Goal: Information Seeking & Learning: Check status

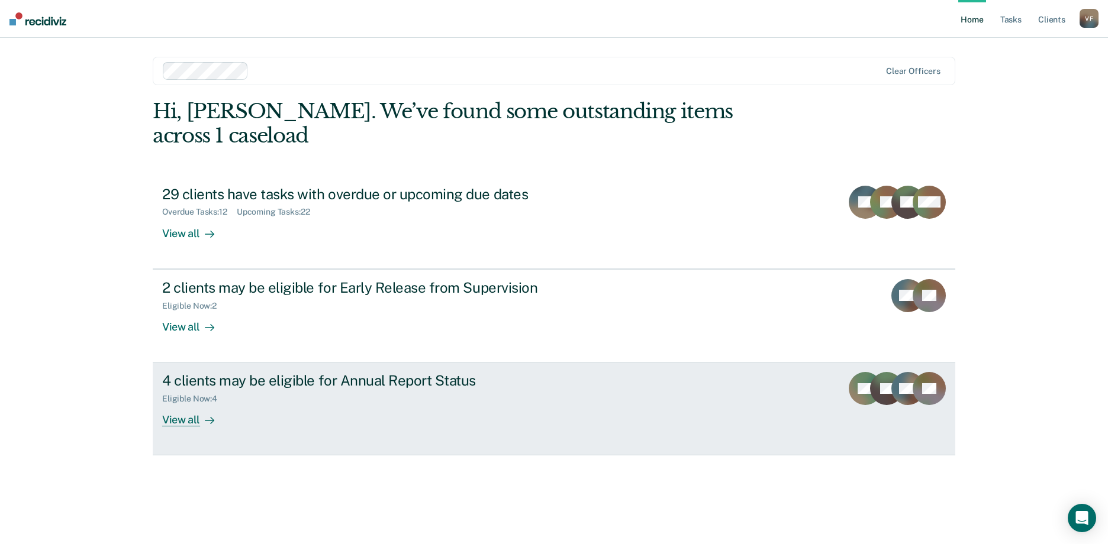
click at [185, 404] on div "View all" at bounding box center [195, 415] width 66 height 23
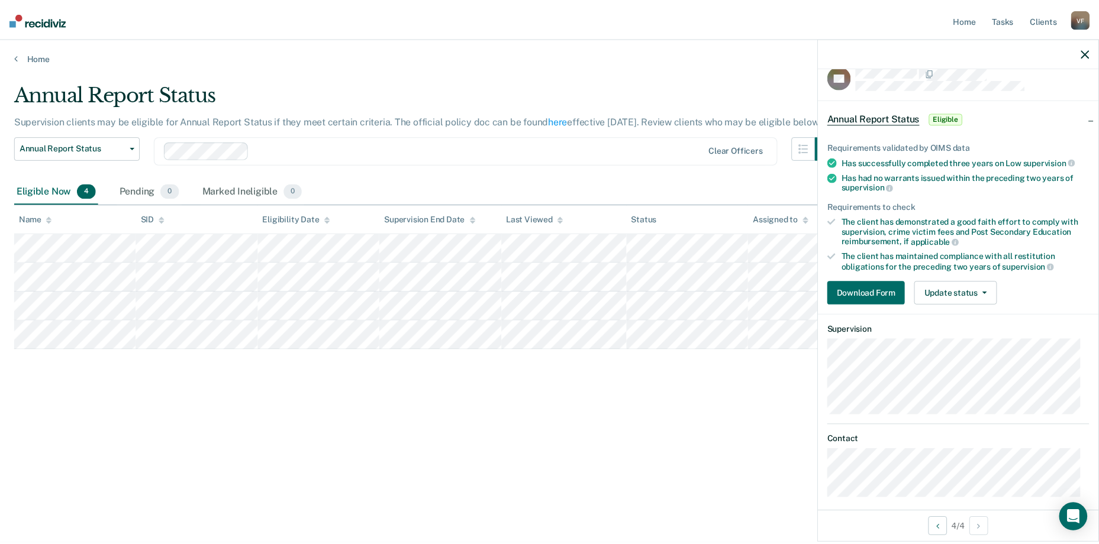
scroll to position [27, 0]
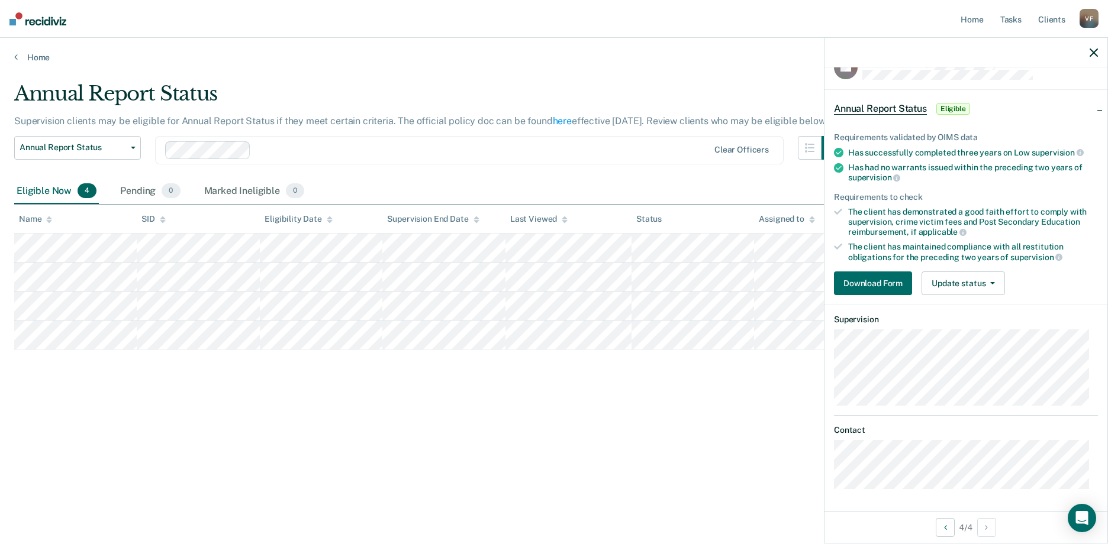
click at [361, 411] on div "Annual Report Status Supervision clients may be eligible for Annual Report Stat…" at bounding box center [553, 269] width 1079 height 374
click at [228, 69] on main "Annual Report Status Supervision clients may be eligible for Annual Report Stat…" at bounding box center [554, 302] width 1108 height 478
click at [36, 60] on link "Home" at bounding box center [553, 57] width 1079 height 11
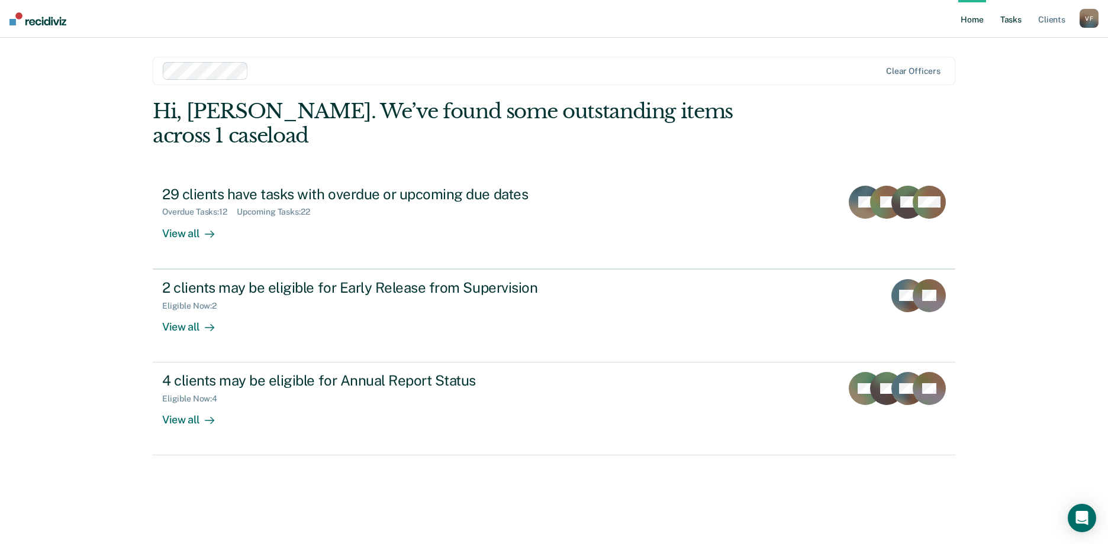
click at [1014, 18] on link "Tasks" at bounding box center [1011, 19] width 26 height 38
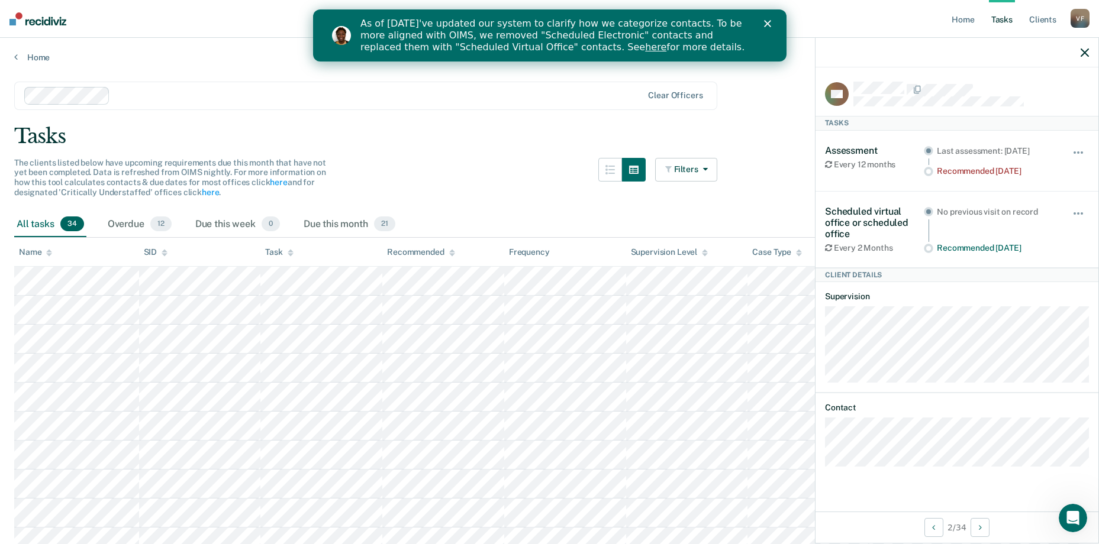
click at [1089, 50] on div at bounding box center [956, 53] width 283 height 30
click at [1089, 51] on div at bounding box center [956, 53] width 283 height 30
click at [1085, 55] on icon "button" at bounding box center [1084, 53] width 8 height 8
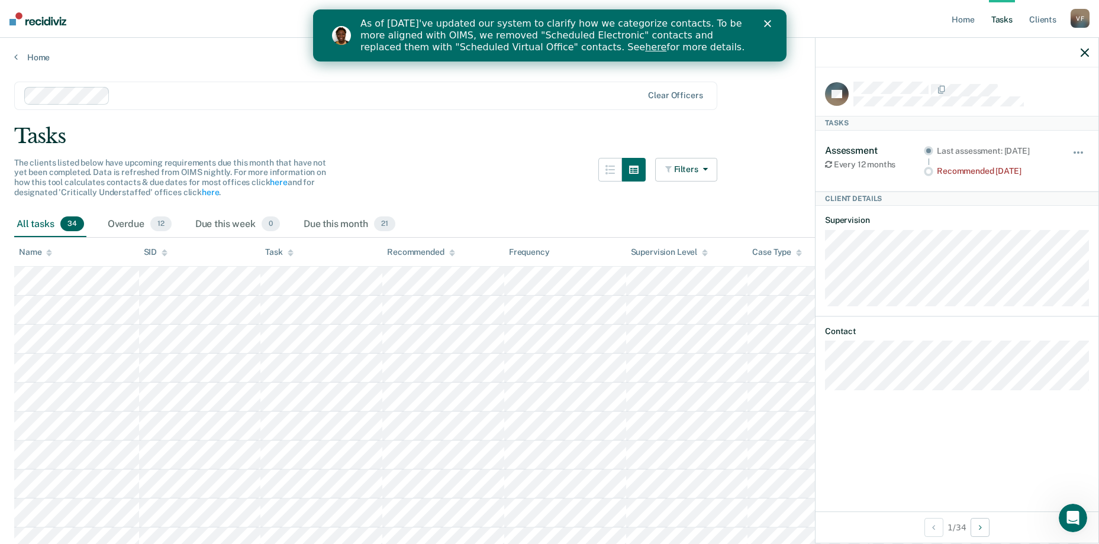
click at [1085, 54] on icon "button" at bounding box center [1084, 53] width 8 height 8
click at [1089, 52] on div at bounding box center [956, 53] width 283 height 30
click at [1083, 56] on icon "button" at bounding box center [1084, 53] width 8 height 8
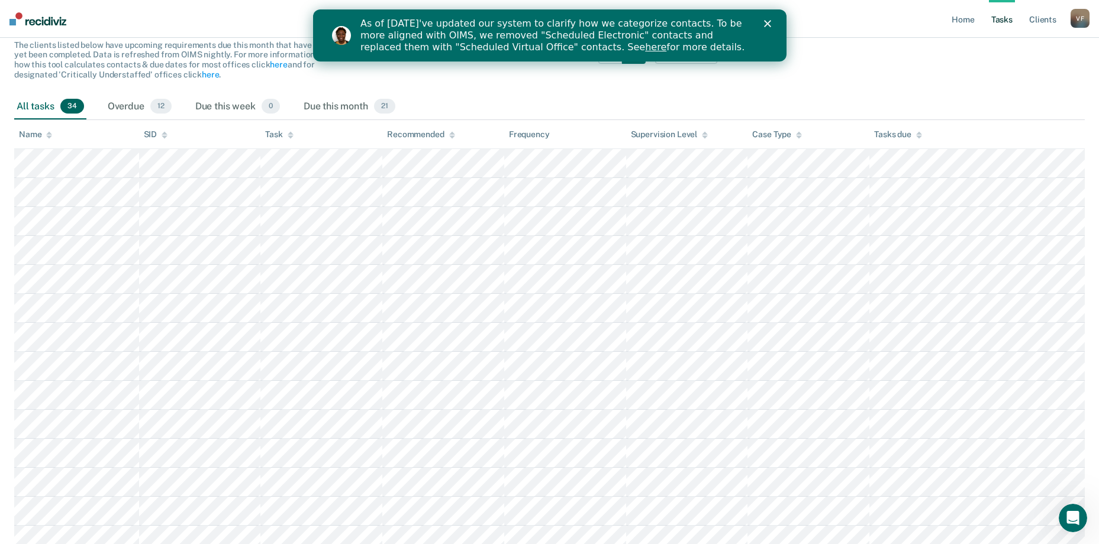
scroll to position [118, 0]
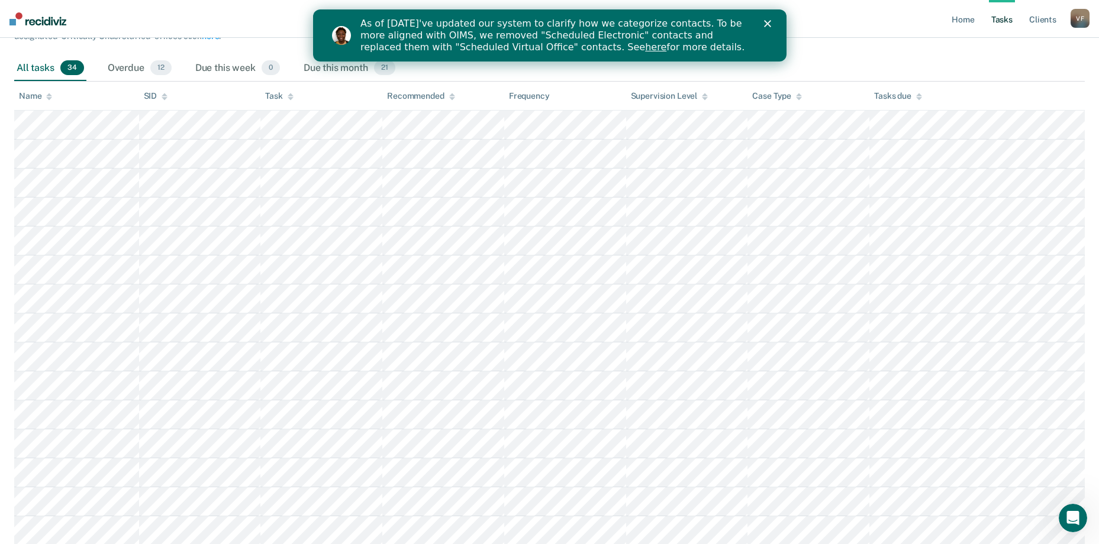
scroll to position [178, 0]
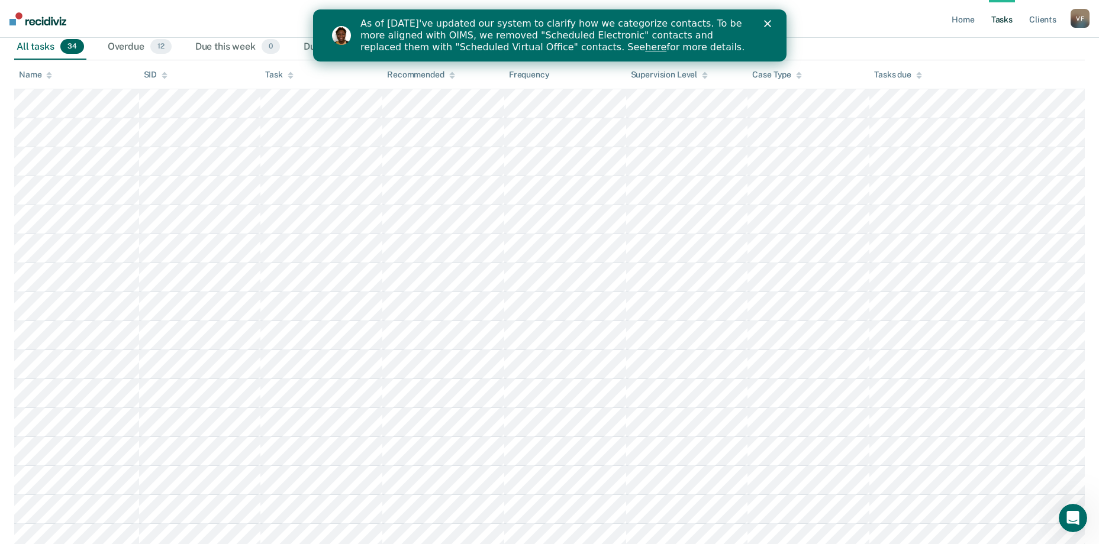
click at [772, 24] on div "Close" at bounding box center [769, 23] width 12 height 7
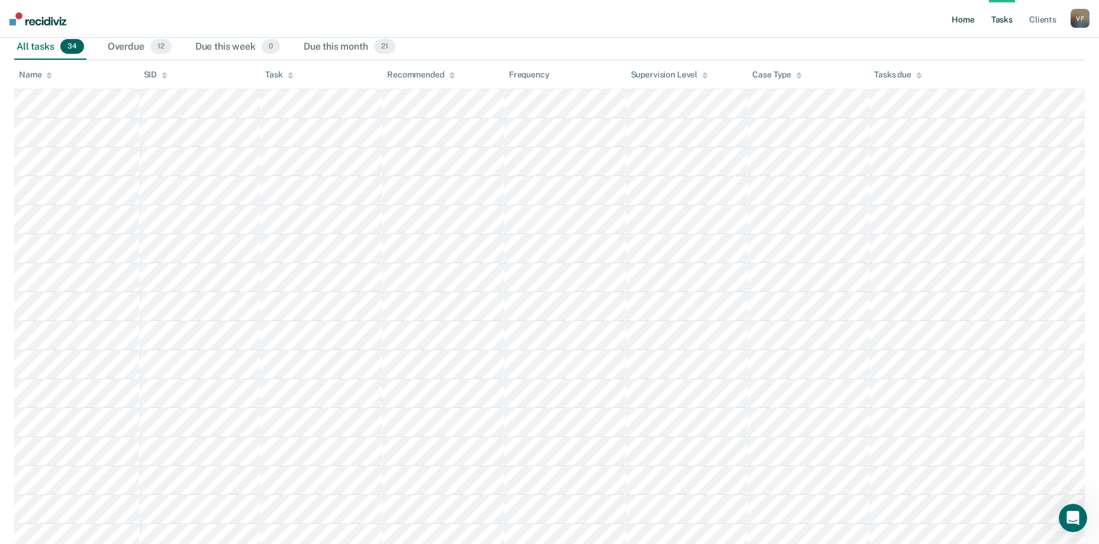
click at [966, 17] on link "Home" at bounding box center [962, 19] width 27 height 38
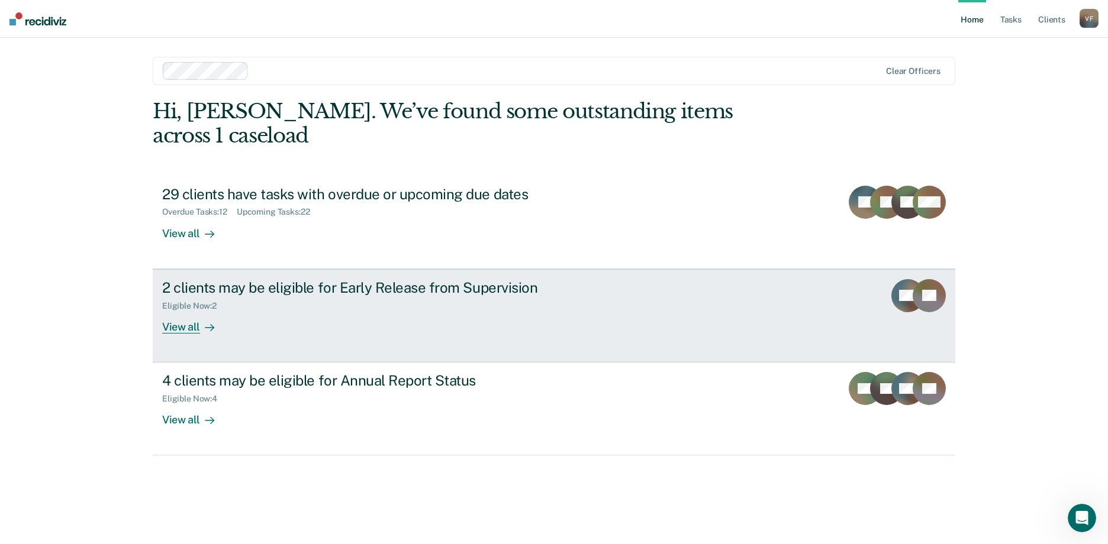
click at [254, 279] on div "2 clients may be eligible for Early Release from Supervision" at bounding box center [369, 287] width 415 height 17
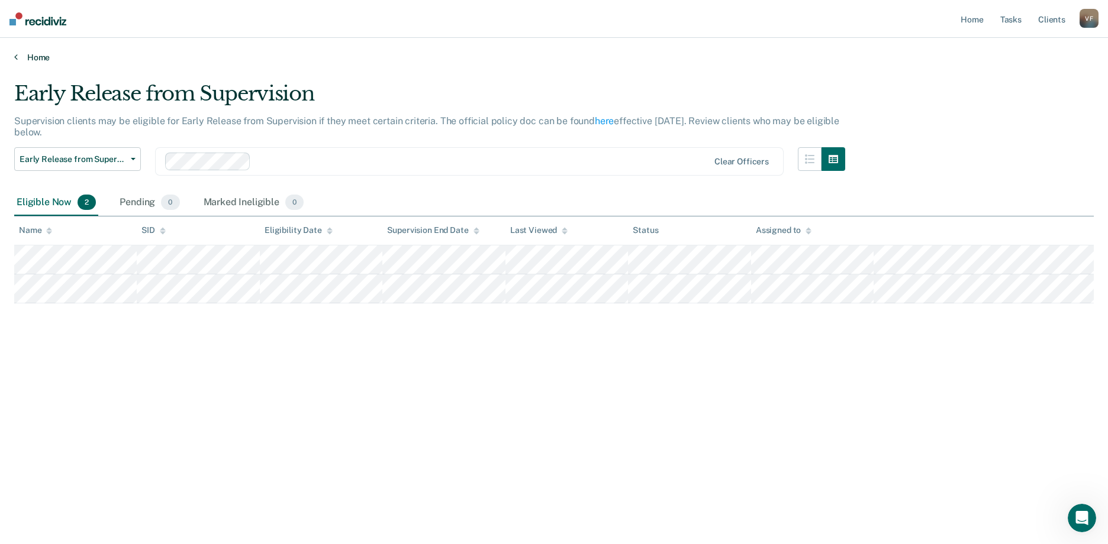
click at [37, 59] on link "Home" at bounding box center [553, 57] width 1079 height 11
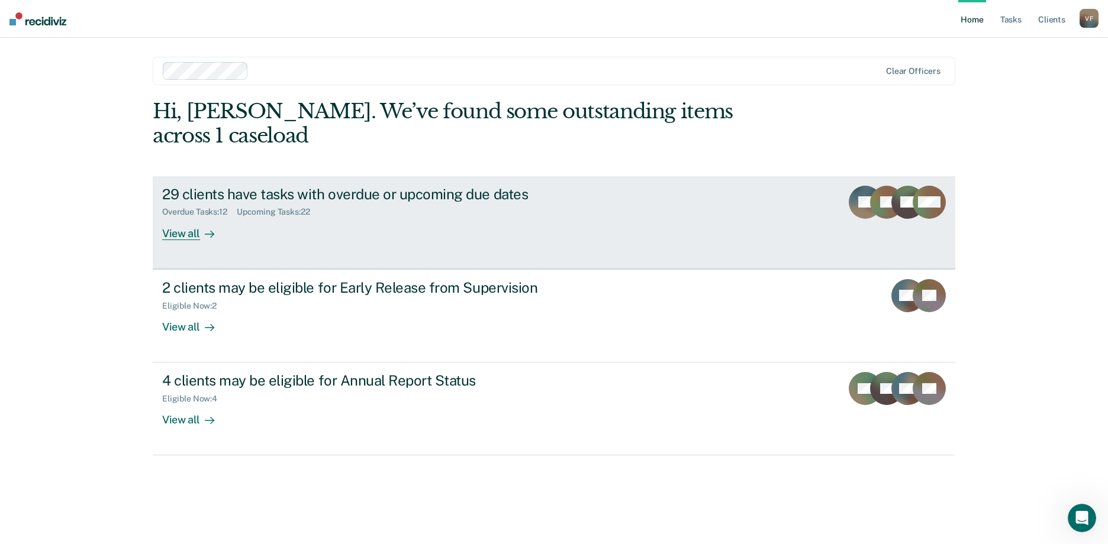
click at [199, 186] on div "29 clients have tasks with overdue or upcoming due dates" at bounding box center [369, 194] width 415 height 17
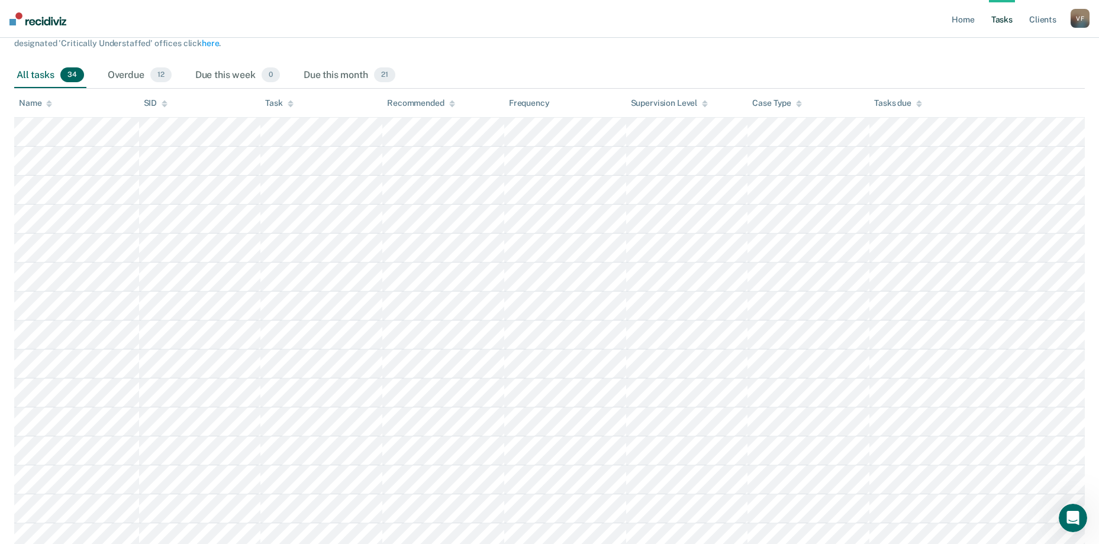
scroll to position [118, 0]
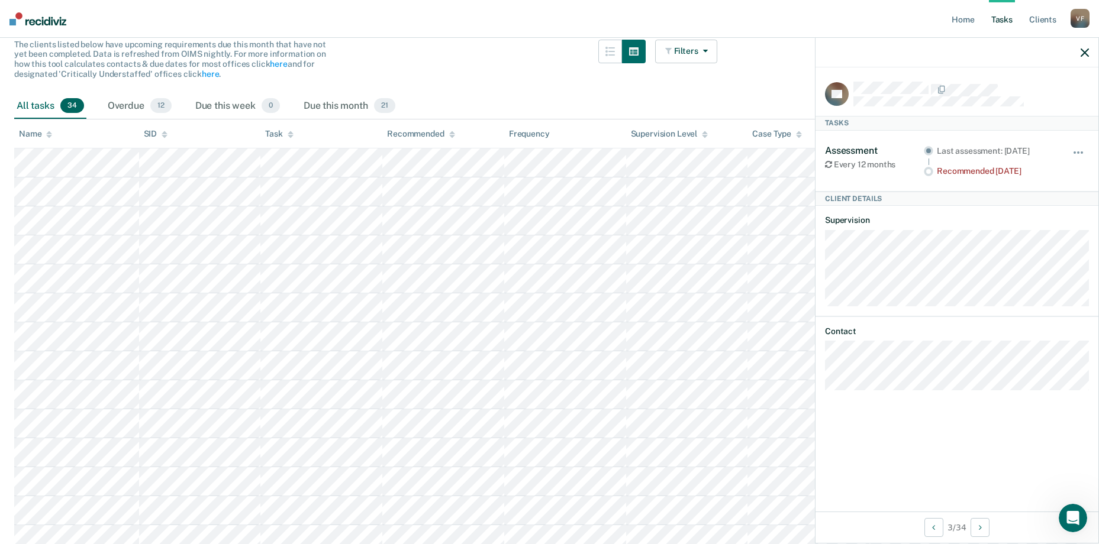
click at [405, 36] on nav "Home Tasks Client s [PERSON_NAME] V F Profile How it works Log Out" at bounding box center [549, 19] width 1099 height 38
click at [476, 109] on div "All tasks 34 Overdue 12 Due this week 0 Due this month 21" at bounding box center [549, 106] width 1070 height 26
click at [1085, 50] on icon "button" at bounding box center [1084, 53] width 8 height 8
click at [1079, 149] on button "button" at bounding box center [1079, 158] width 20 height 19
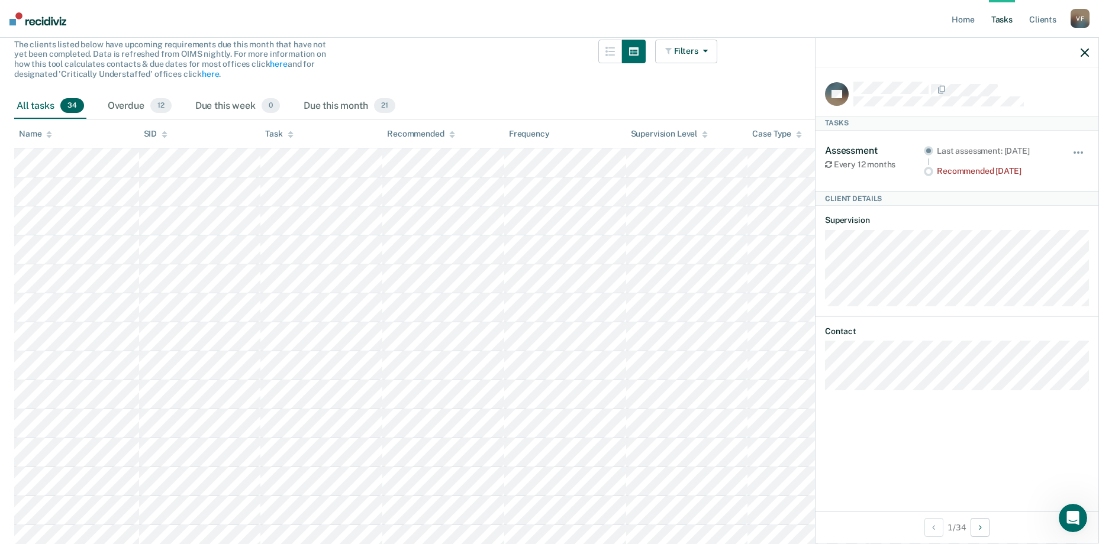
click at [1032, 103] on div at bounding box center [970, 94] width 235 height 25
click at [1040, 21] on link "Client s" at bounding box center [1043, 19] width 32 height 38
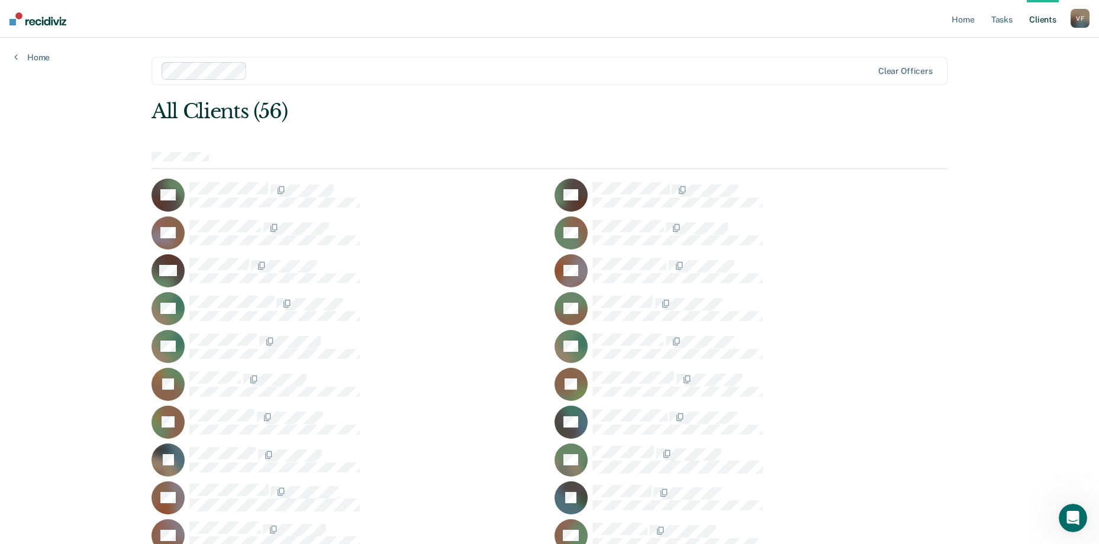
click at [1079, 21] on div "V F" at bounding box center [1079, 18] width 19 height 19
click at [499, 76] on div at bounding box center [562, 71] width 620 height 14
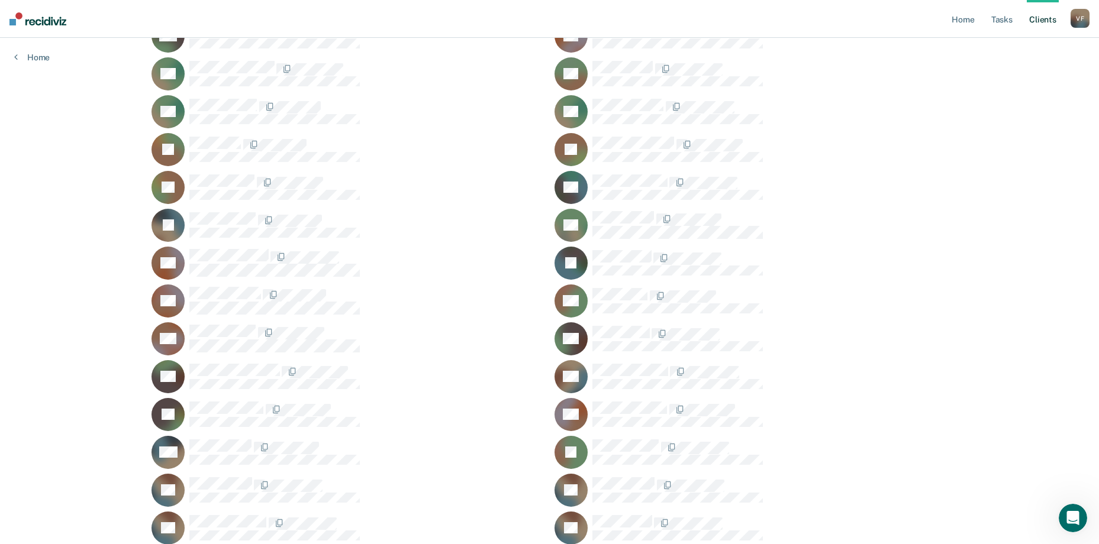
scroll to position [203, 0]
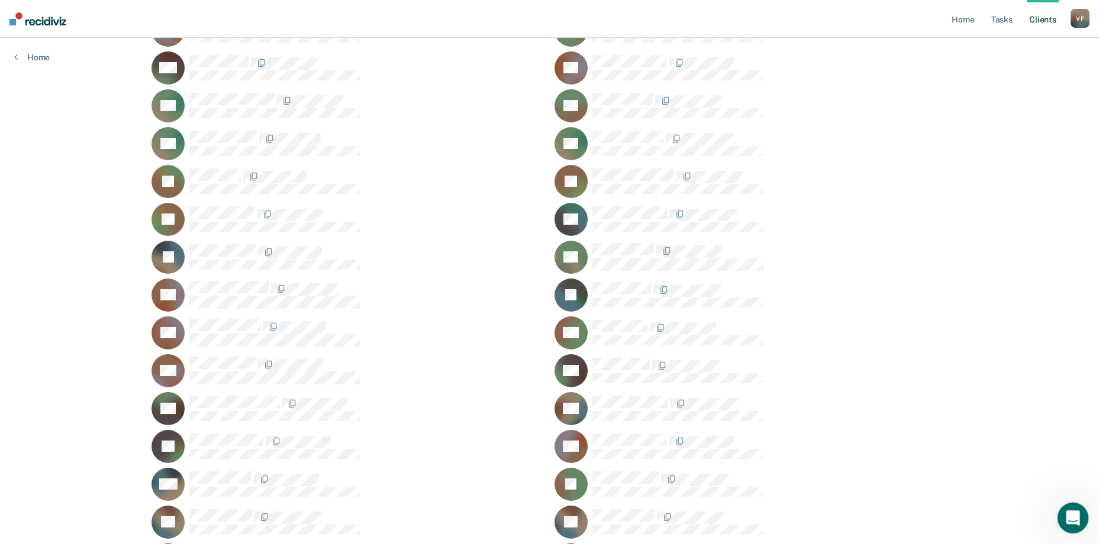
click at [1069, 515] on icon "Open Intercom Messenger" at bounding box center [1071, 517] width 20 height 20
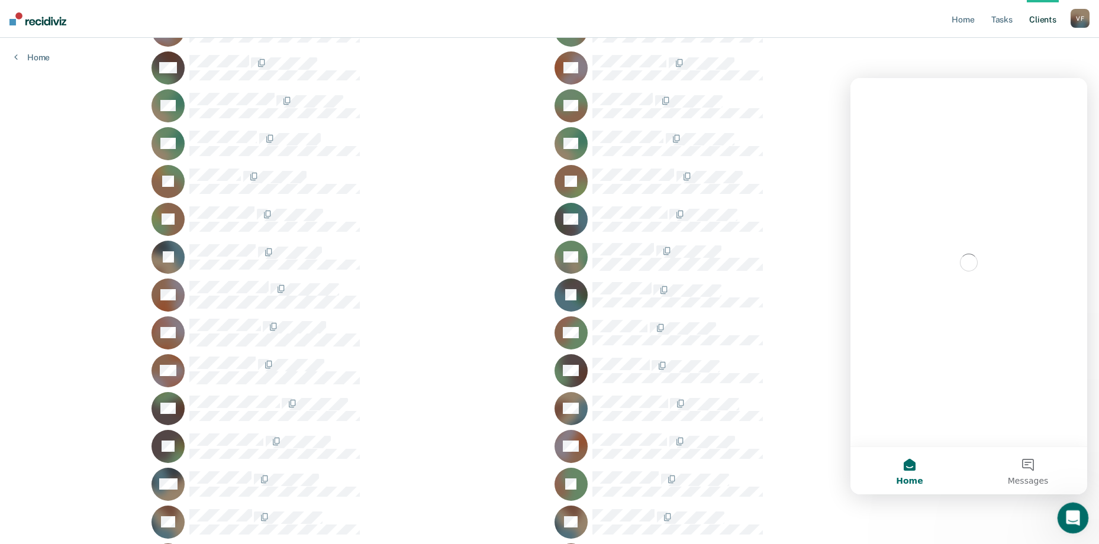
scroll to position [0, 0]
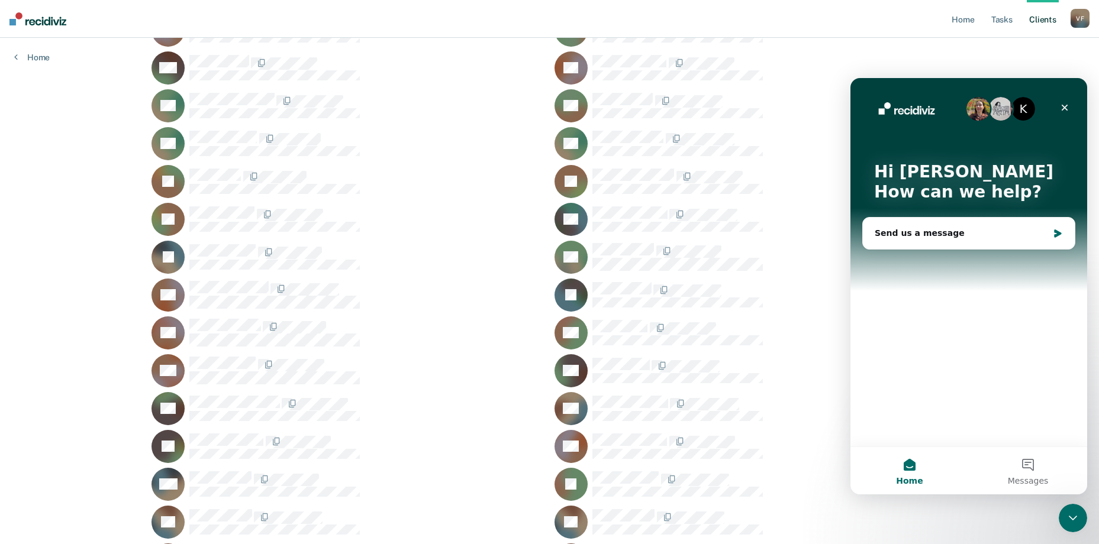
click at [1001, 111] on img "Intercom messenger" at bounding box center [1001, 109] width 24 height 24
click at [1030, 475] on button "Messages" at bounding box center [1028, 470] width 118 height 47
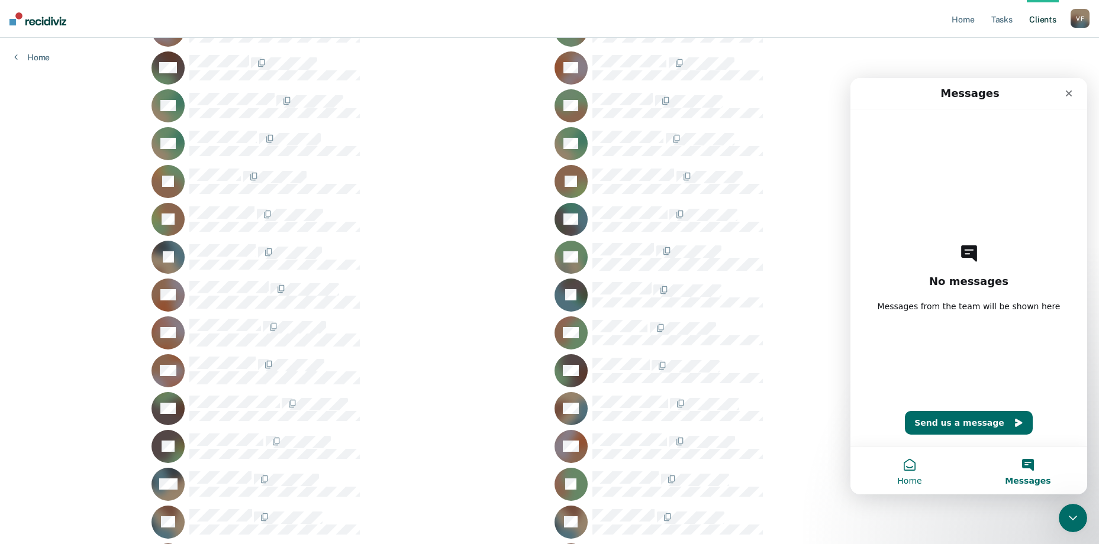
click at [909, 477] on span "Home" at bounding box center [909, 481] width 24 height 8
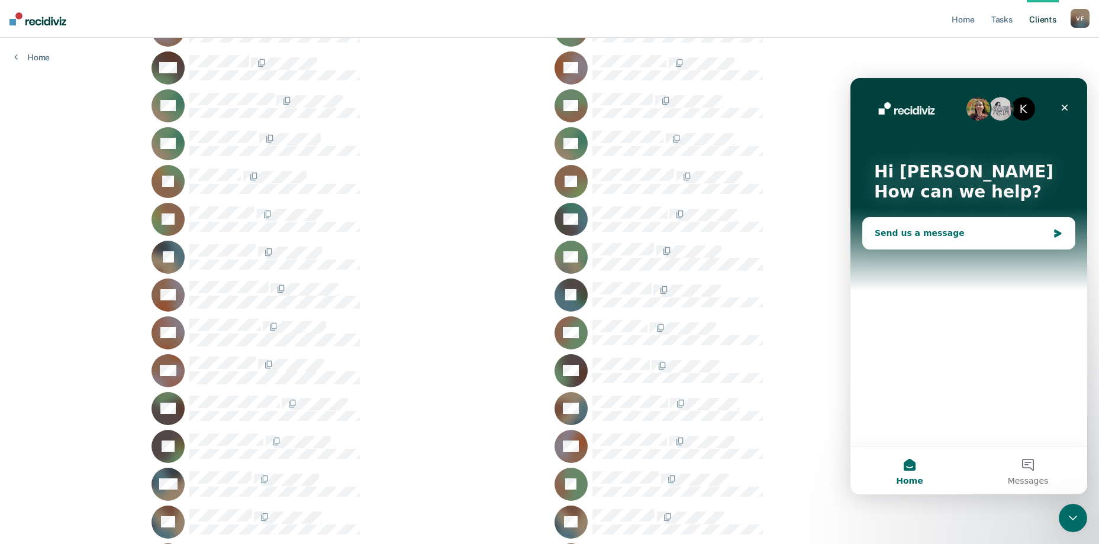
click at [1035, 229] on div "Send us a message" at bounding box center [961, 233] width 173 height 12
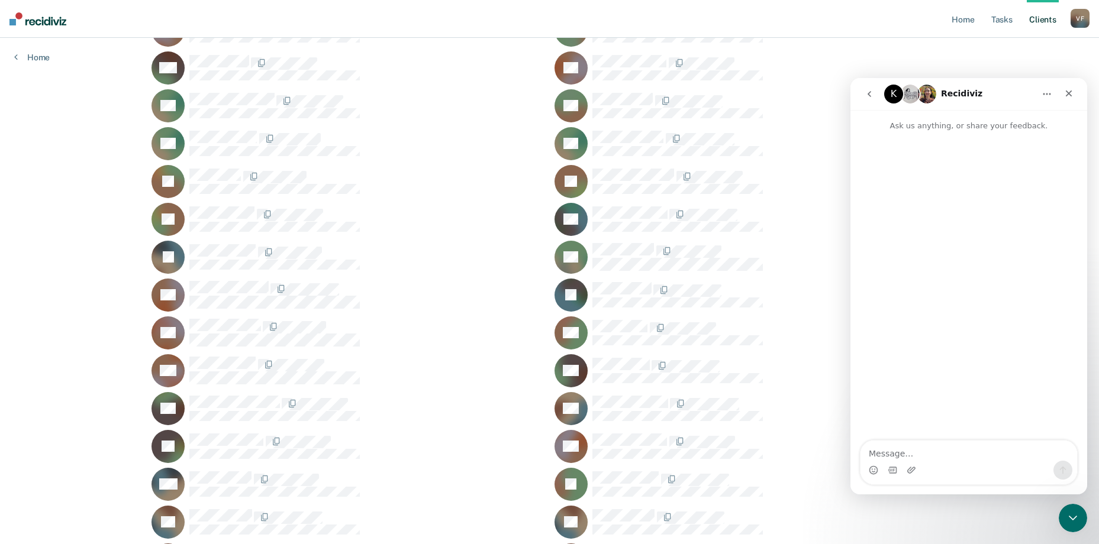
click at [1041, 93] on button "Home" at bounding box center [1046, 94] width 22 height 22
click at [869, 95] on icon "go back" at bounding box center [869, 94] width 4 height 6
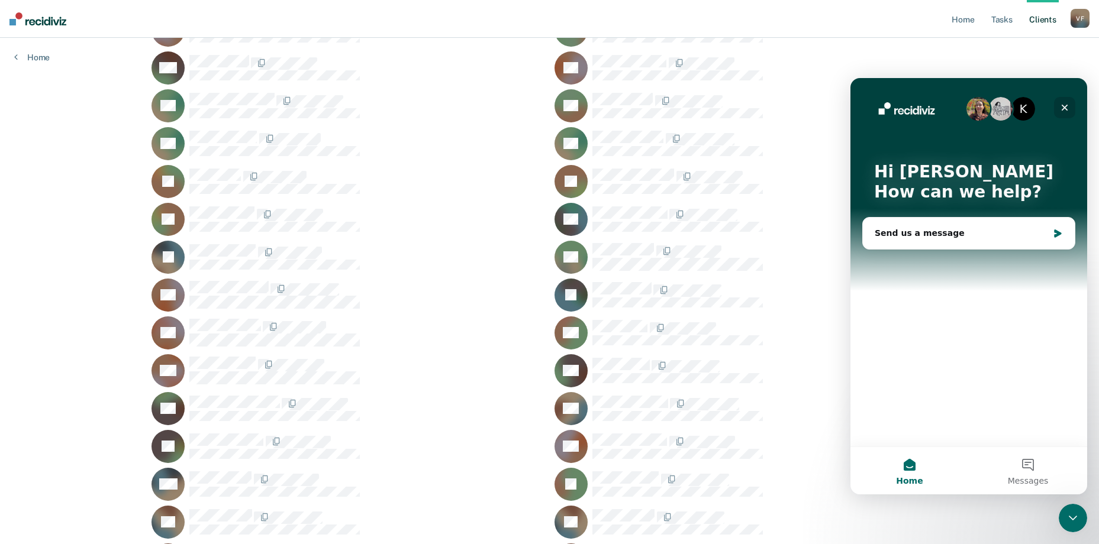
click at [1066, 108] on icon "Close" at bounding box center [1064, 107] width 9 height 9
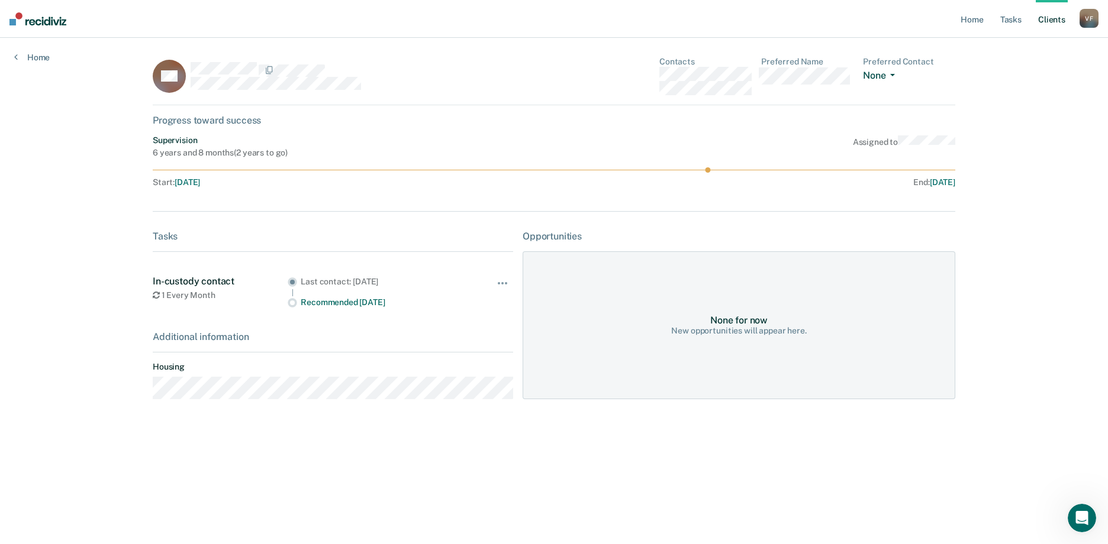
click at [888, 76] on span "button" at bounding box center [889, 75] width 9 height 2
click at [814, 101] on div "HG Contacts Preferred Name Preferred Contact None Call Text Email None" at bounding box center [554, 81] width 802 height 49
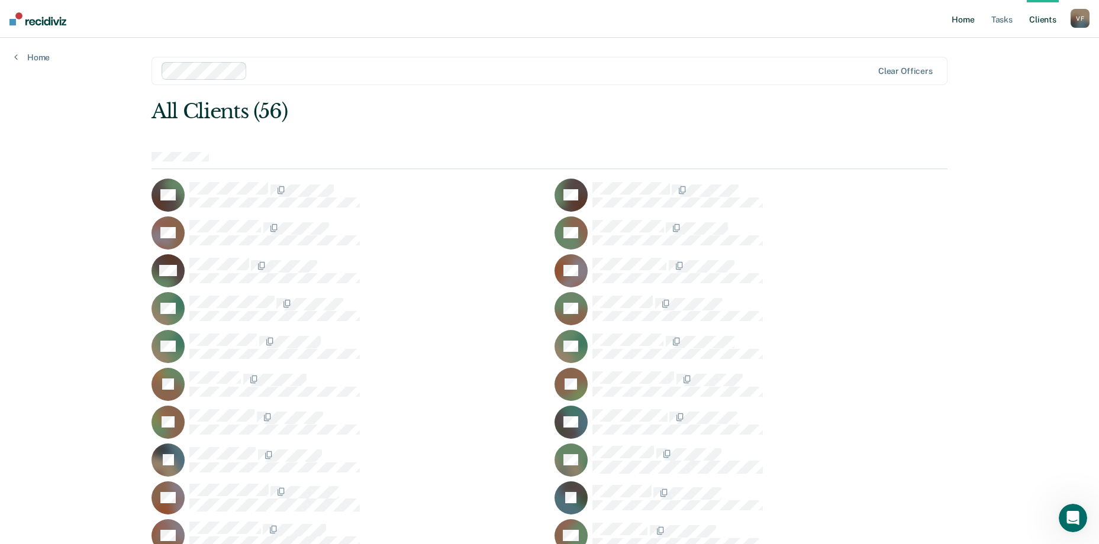
click at [967, 18] on link "Home" at bounding box center [962, 19] width 27 height 38
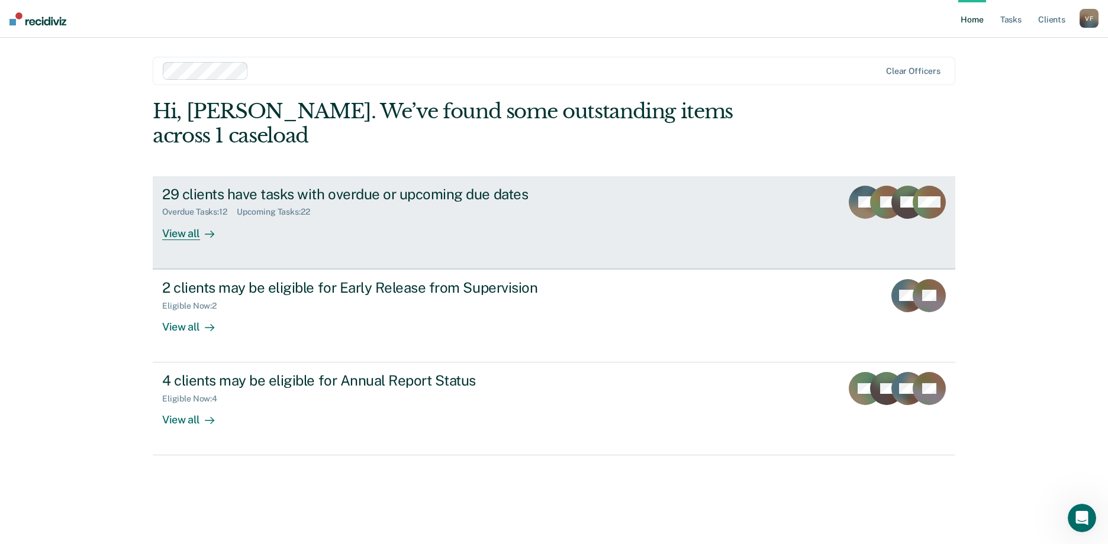
click at [317, 186] on div "29 clients have tasks with overdue or upcoming due dates" at bounding box center [369, 194] width 415 height 17
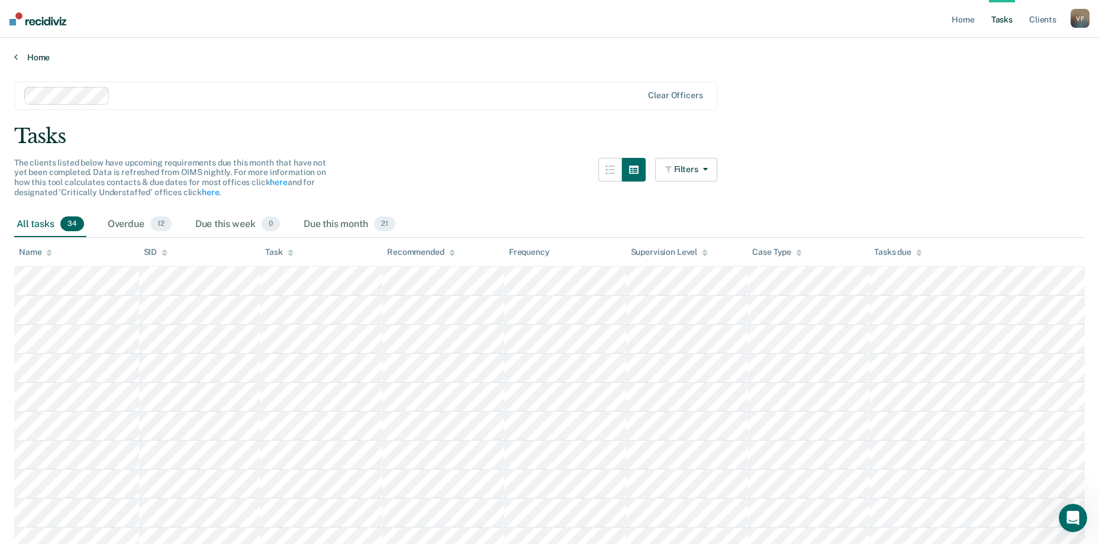
click at [37, 54] on link "Home" at bounding box center [549, 57] width 1070 height 11
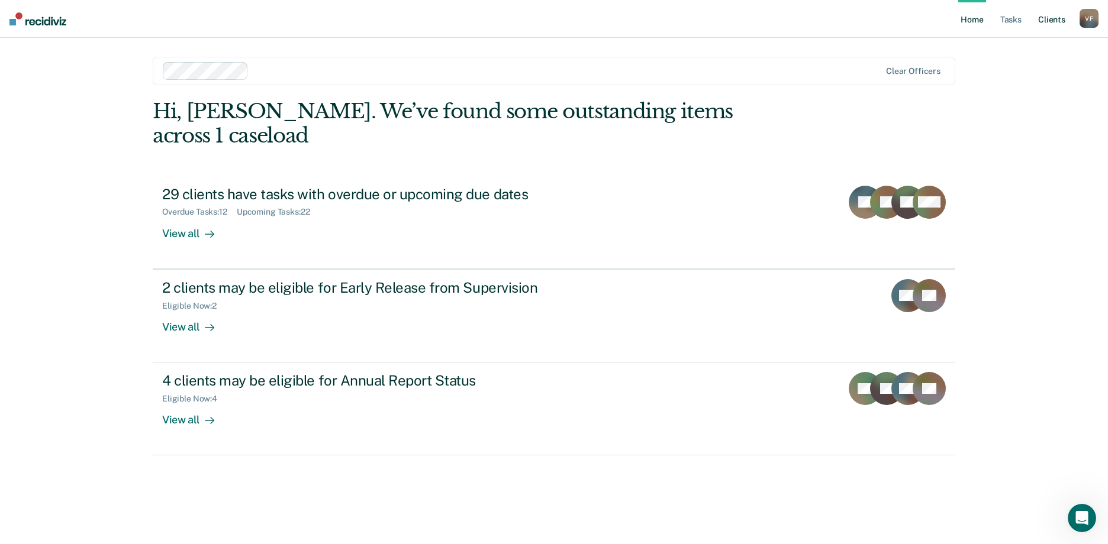
click at [1052, 18] on link "Client s" at bounding box center [1051, 19] width 32 height 38
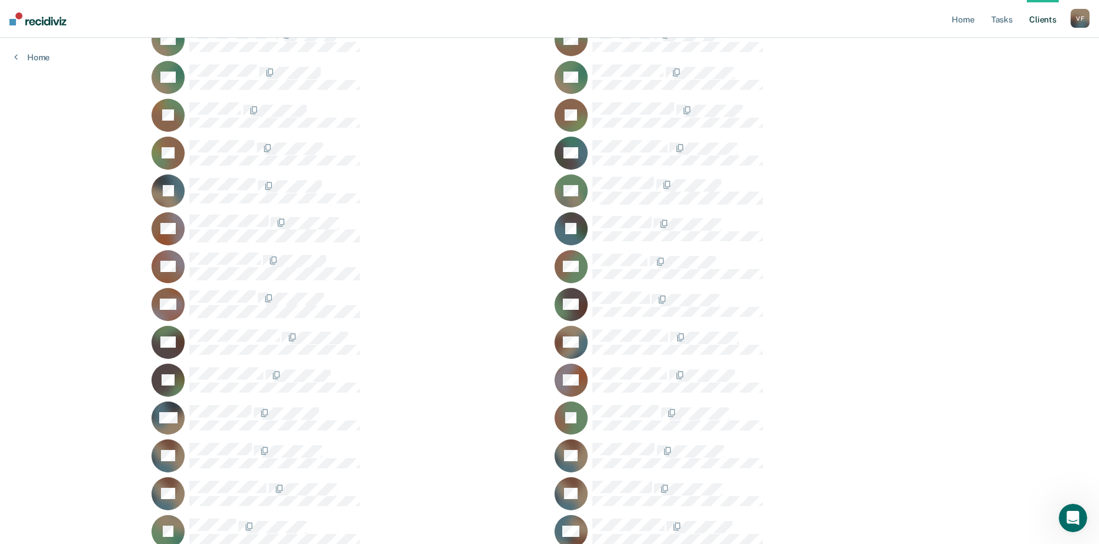
scroll to position [296, 0]
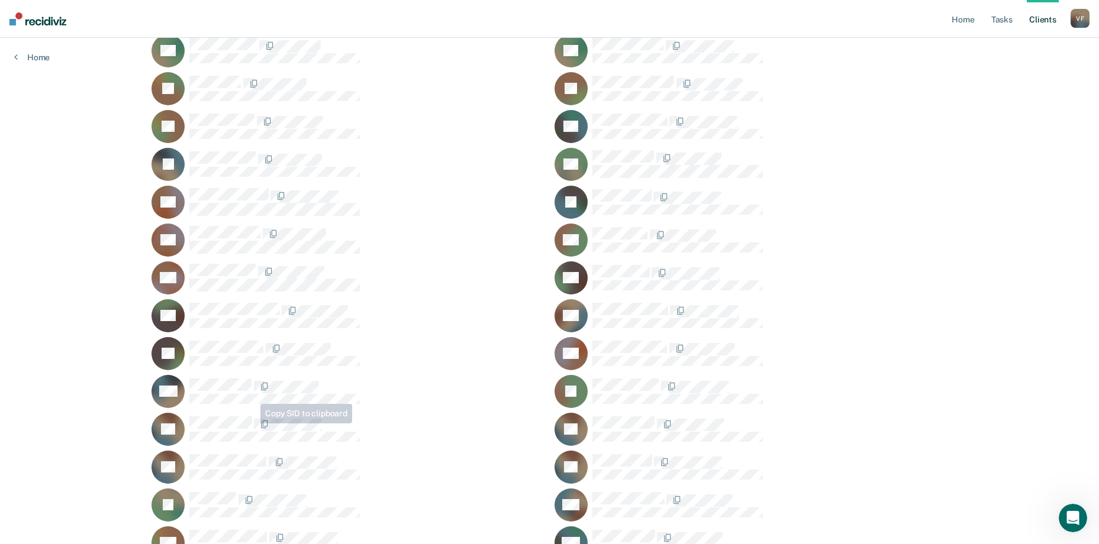
click at [252, 421] on span at bounding box center [253, 425] width 2 height 12
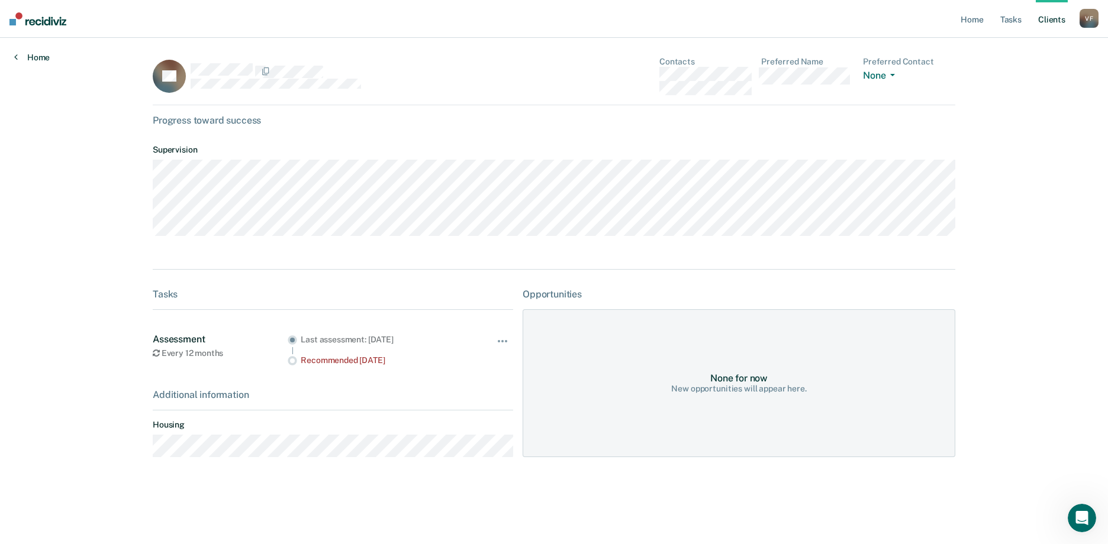
click at [31, 59] on link "Home" at bounding box center [32, 57] width 36 height 11
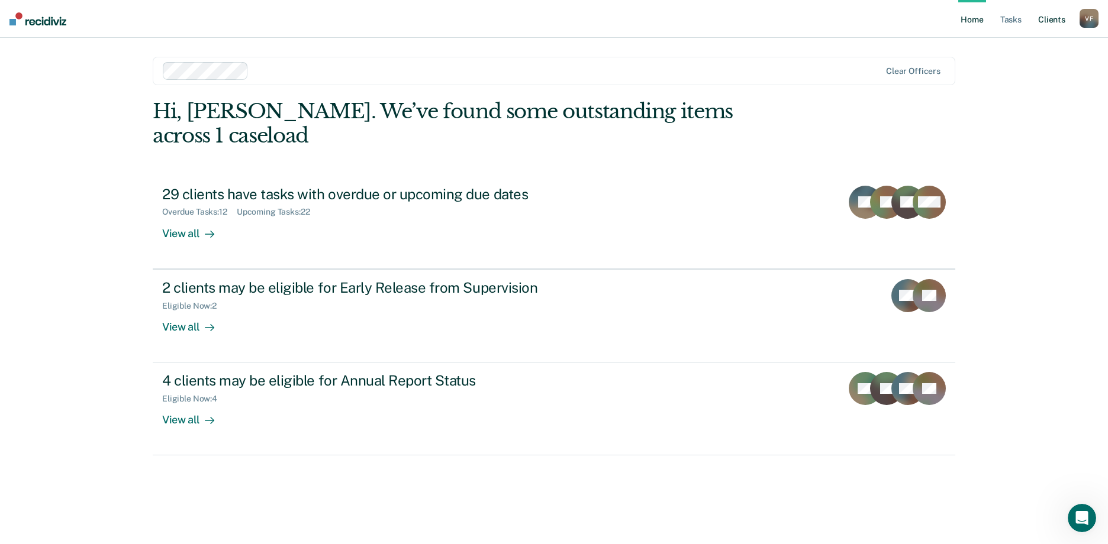
click at [1053, 20] on link "Client s" at bounding box center [1051, 19] width 32 height 38
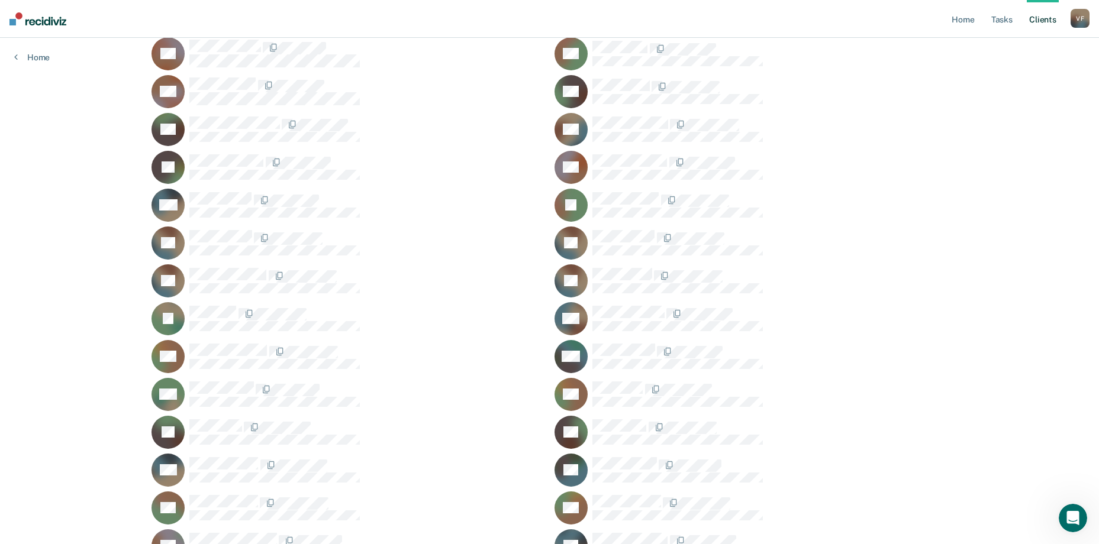
scroll to position [499, 0]
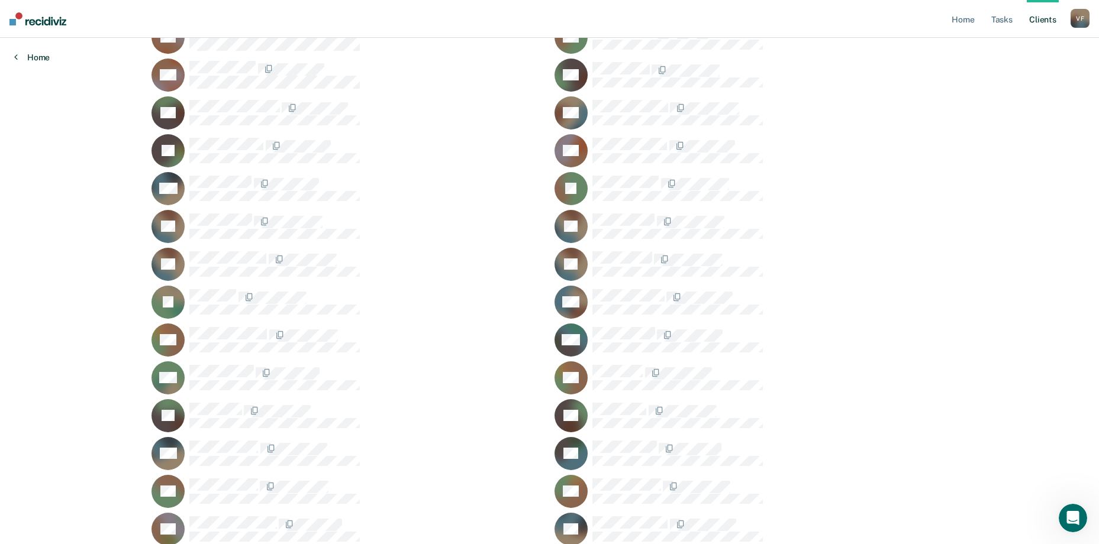
click at [38, 57] on link "Home" at bounding box center [32, 57] width 36 height 11
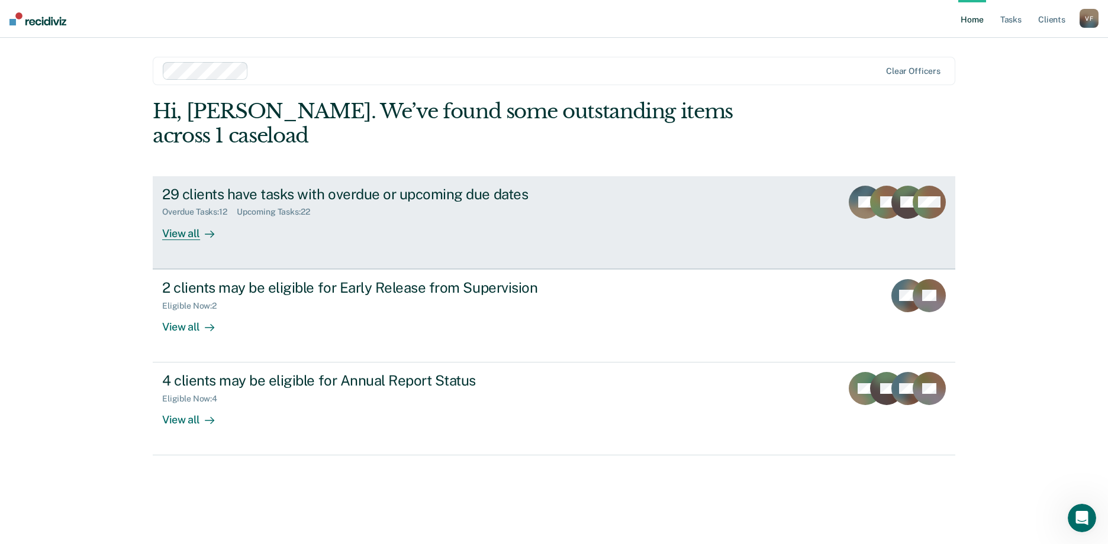
click at [178, 217] on div "View all" at bounding box center [195, 228] width 66 height 23
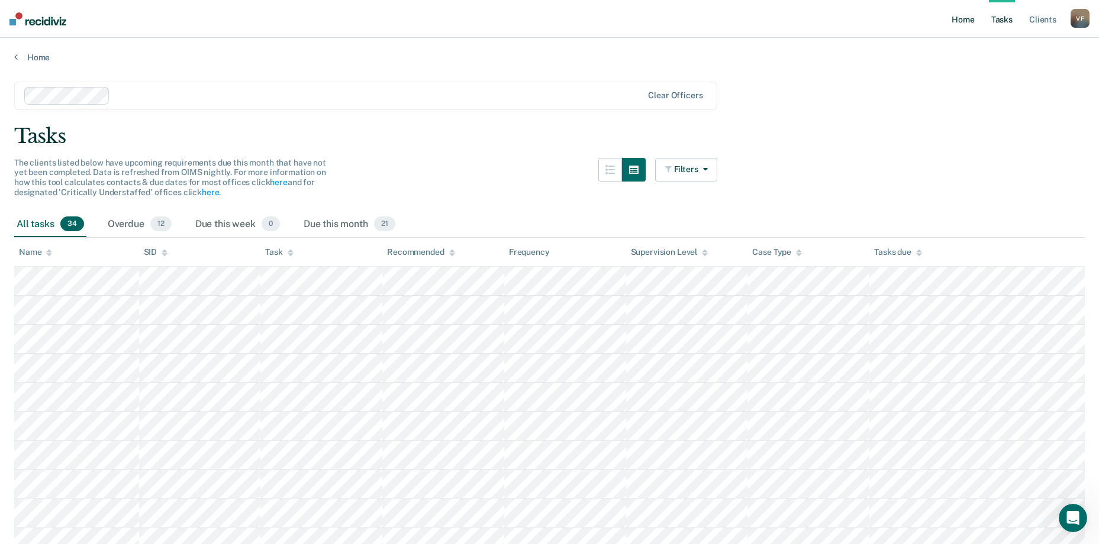
click at [964, 21] on link "Home" at bounding box center [962, 19] width 27 height 38
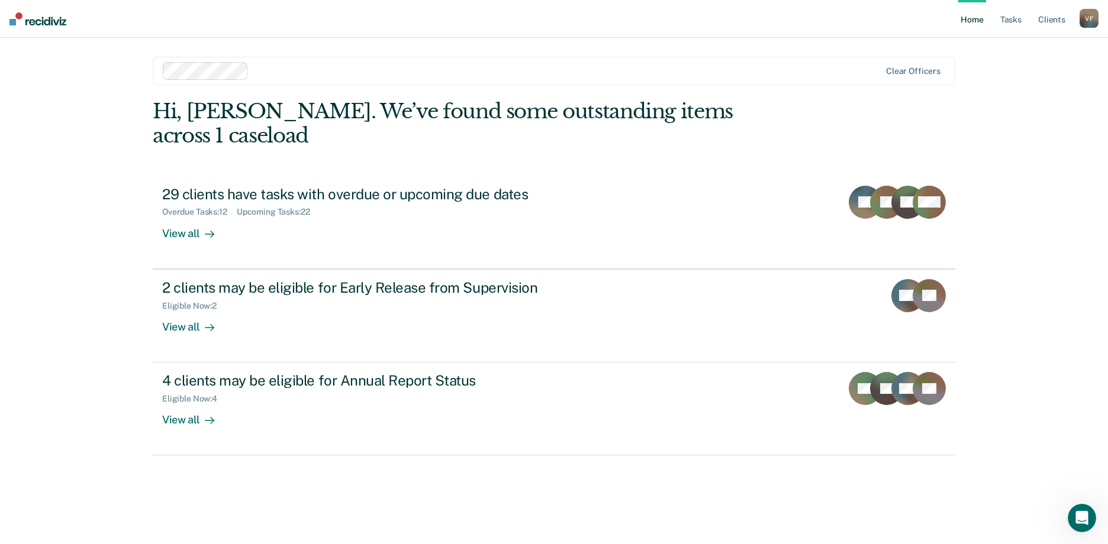
click at [92, 227] on div "Home Tasks Client s [PERSON_NAME] V F Profile How it works Log Out Clear office…" at bounding box center [554, 272] width 1108 height 544
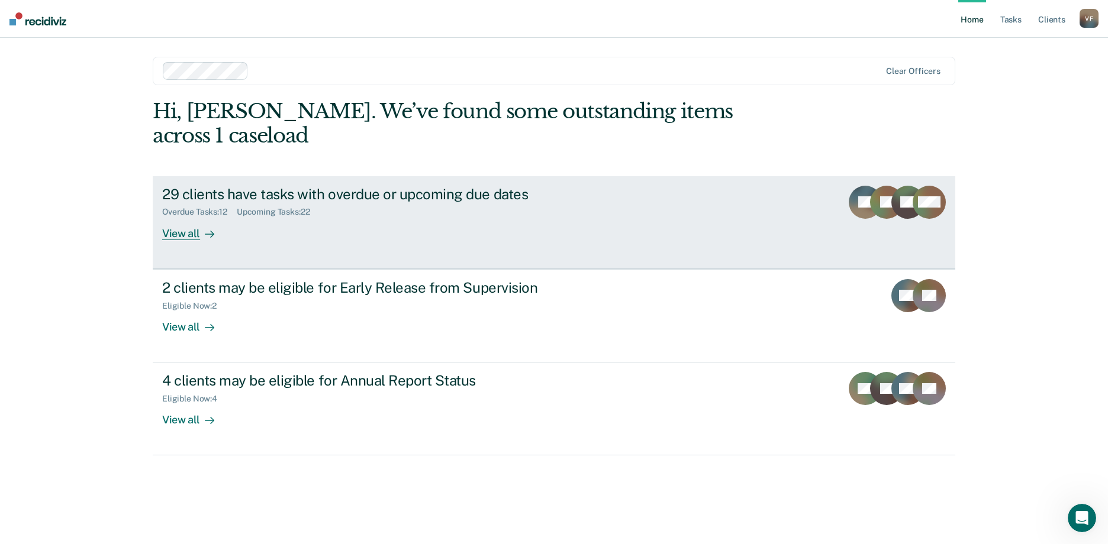
click at [310, 186] on div "29 clients have tasks with overdue or upcoming due dates" at bounding box center [369, 194] width 415 height 17
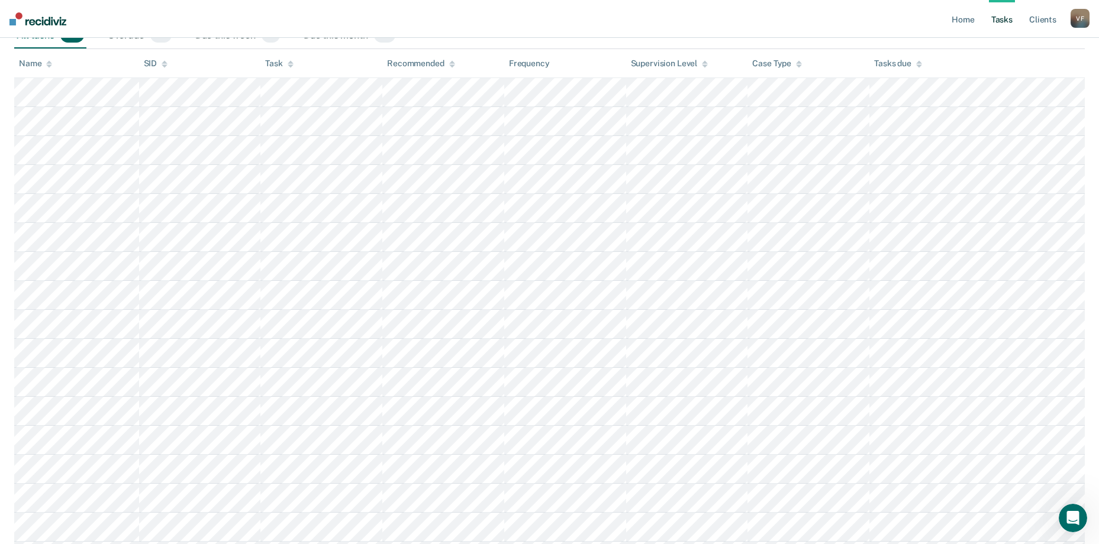
scroll to position [59, 0]
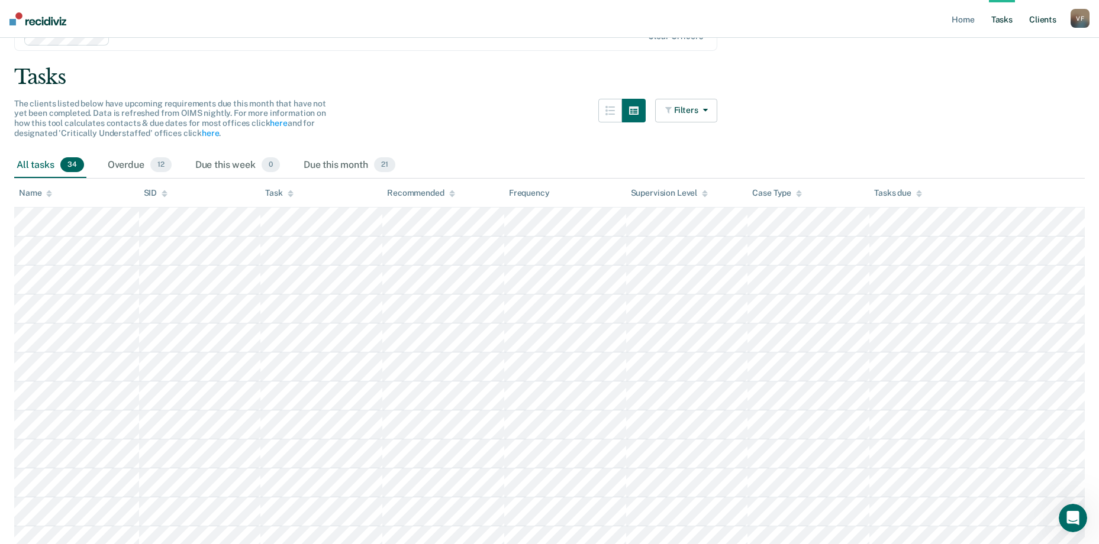
click at [1041, 26] on link "Client s" at bounding box center [1043, 19] width 32 height 38
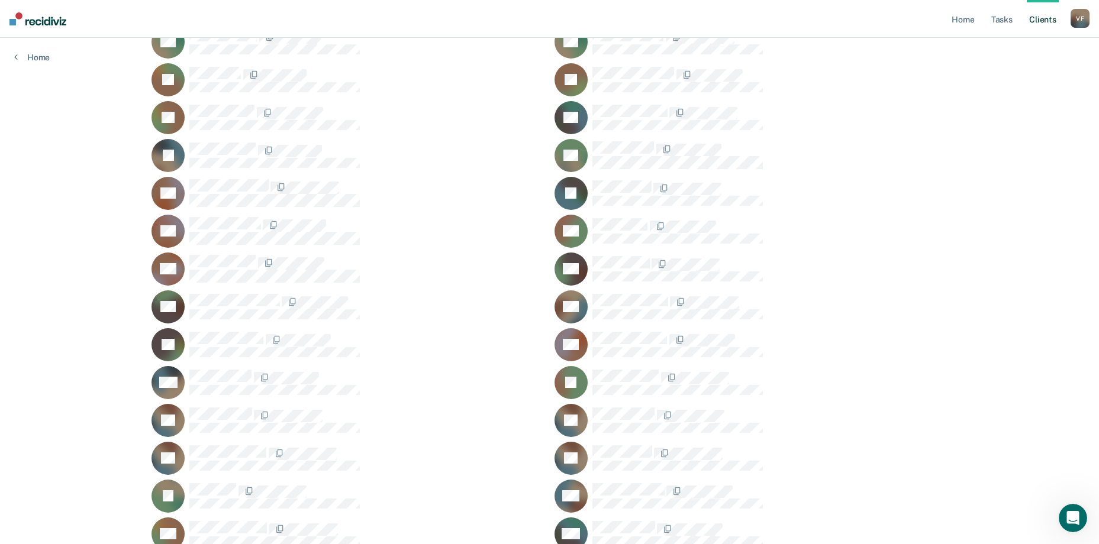
scroll to position [380, 0]
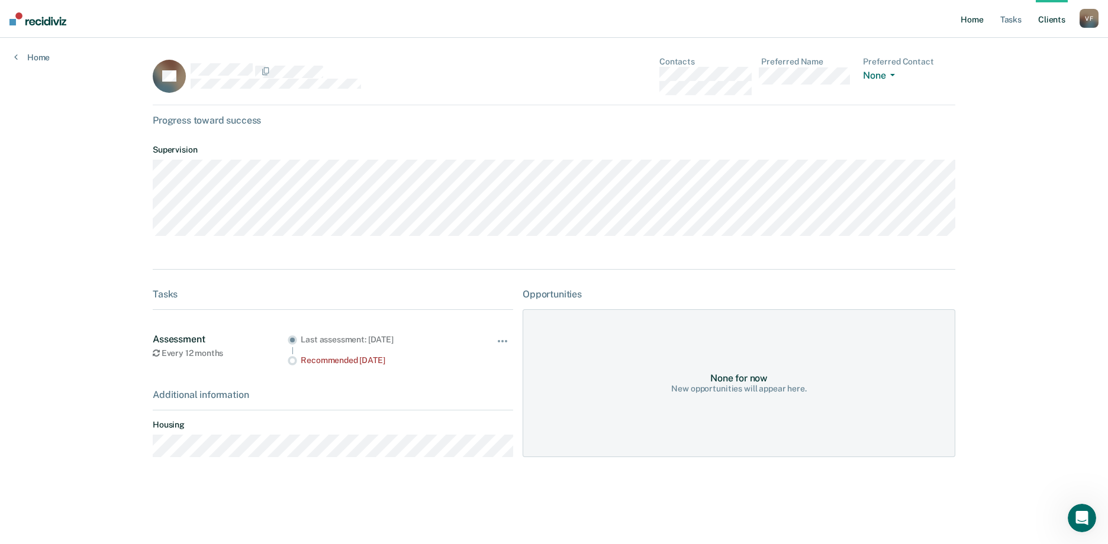
click at [972, 21] on link "Home" at bounding box center [971, 19] width 27 height 38
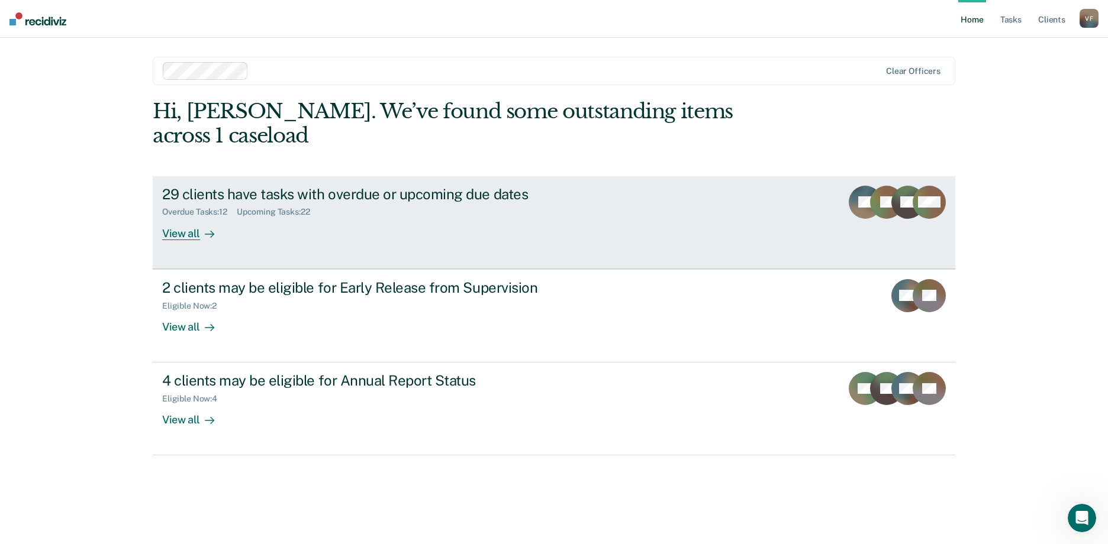
click at [217, 186] on div "29 clients have tasks with overdue or upcoming due dates" at bounding box center [369, 194] width 415 height 17
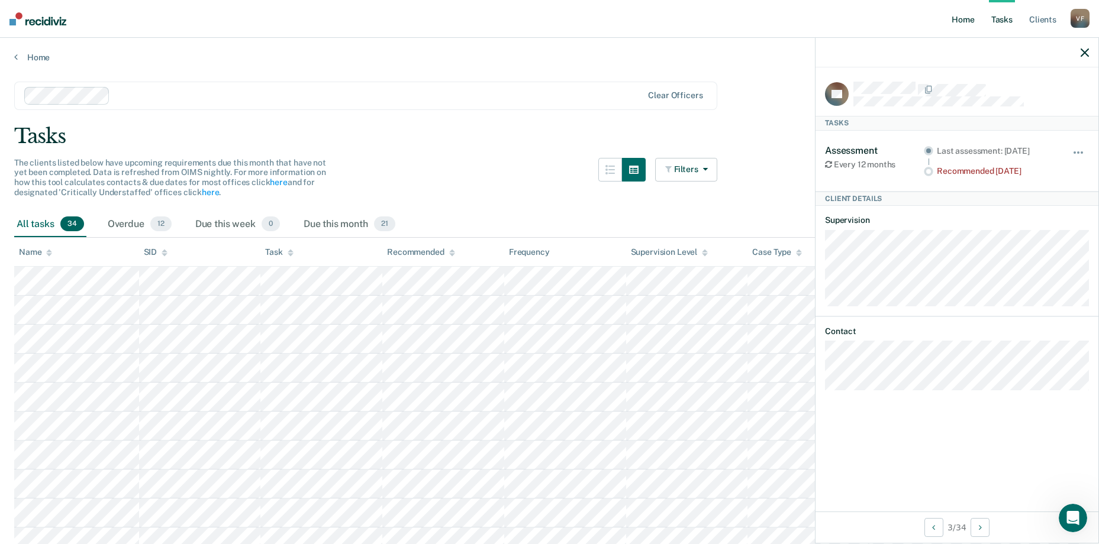
click at [961, 21] on link "Home" at bounding box center [962, 19] width 27 height 38
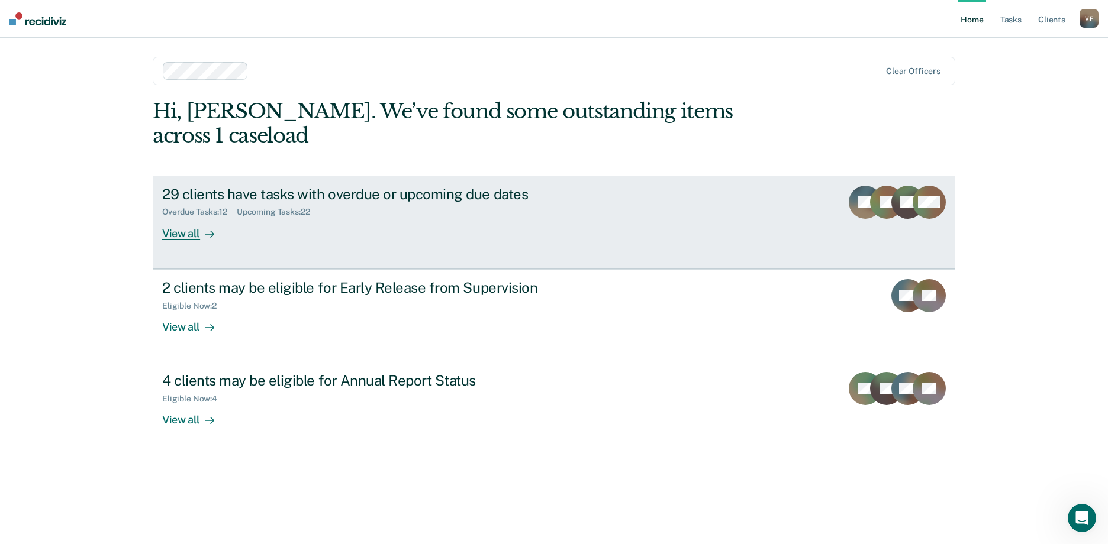
click at [223, 186] on div "29 clients have tasks with overdue or upcoming due dates" at bounding box center [369, 194] width 415 height 17
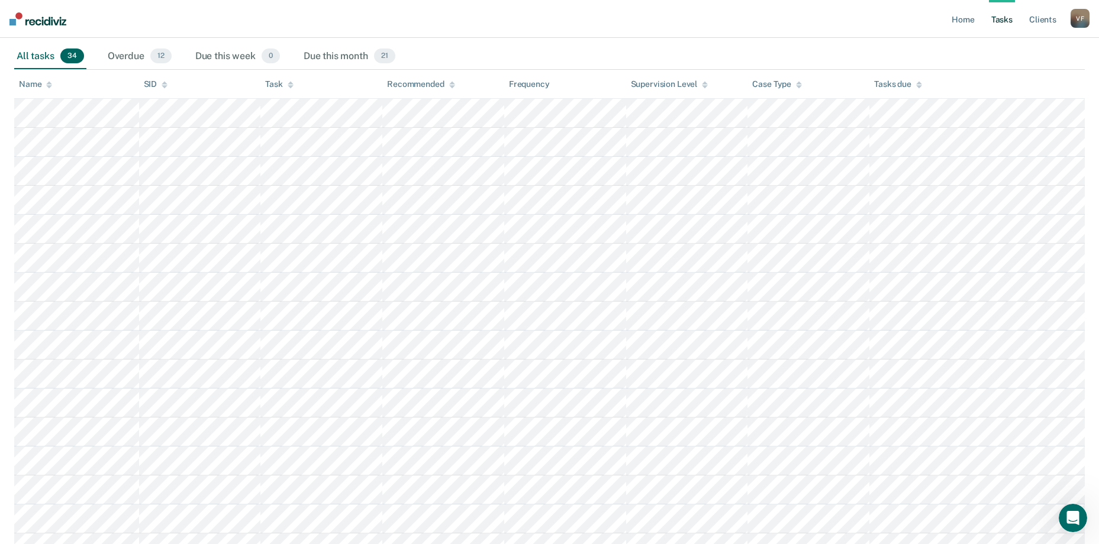
scroll to position [178, 0]
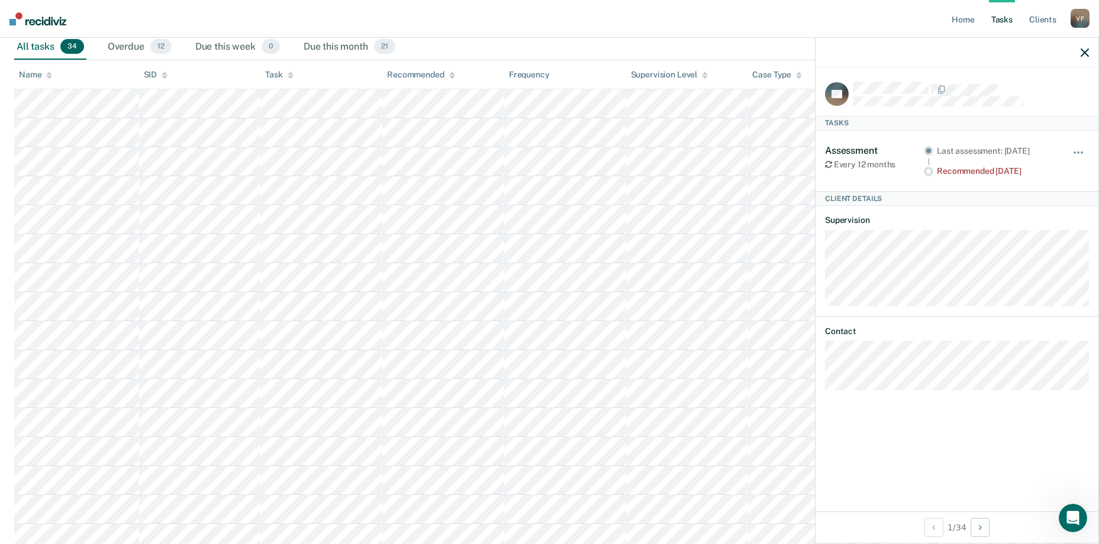
click at [565, 34] on nav "Home Tasks Client s [PERSON_NAME] V F Profile How it works Log Out" at bounding box center [549, 19] width 1099 height 38
click at [241, 49] on div "Due this week 0" at bounding box center [237, 47] width 89 height 26
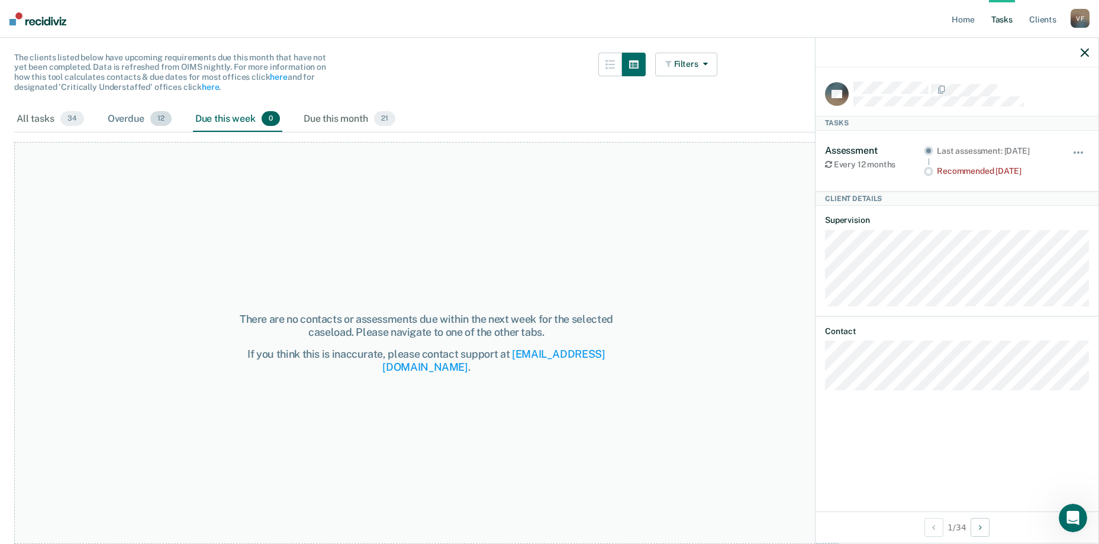
click at [130, 119] on div "Overdue 12" at bounding box center [139, 120] width 69 height 26
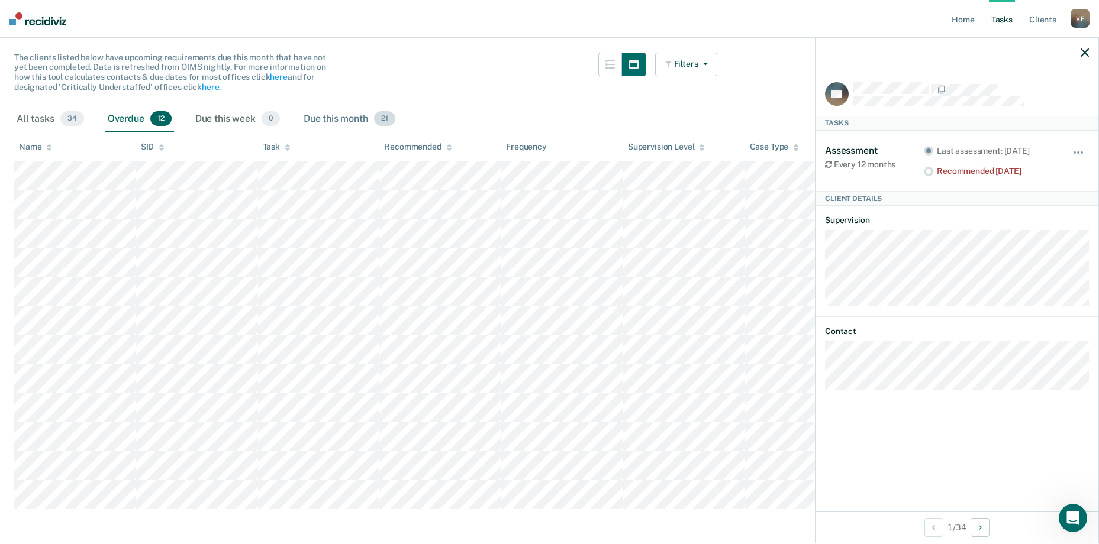
click at [325, 117] on div "Due this month 21" at bounding box center [349, 120] width 96 height 26
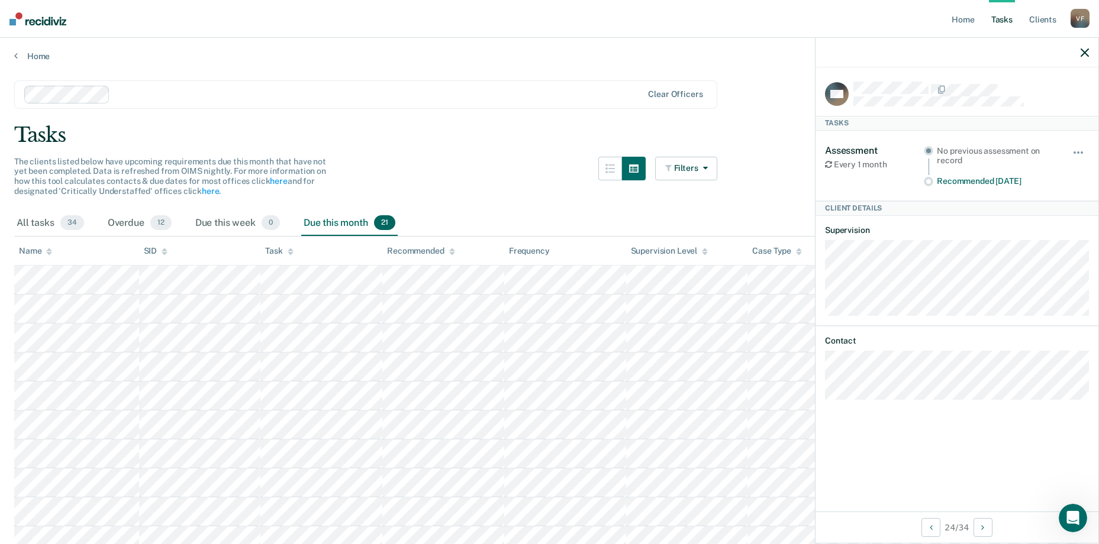
scroll to position [0, 0]
click at [1080, 54] on div at bounding box center [956, 53] width 283 height 30
click at [1083, 53] on icon "button" at bounding box center [1084, 53] width 8 height 8
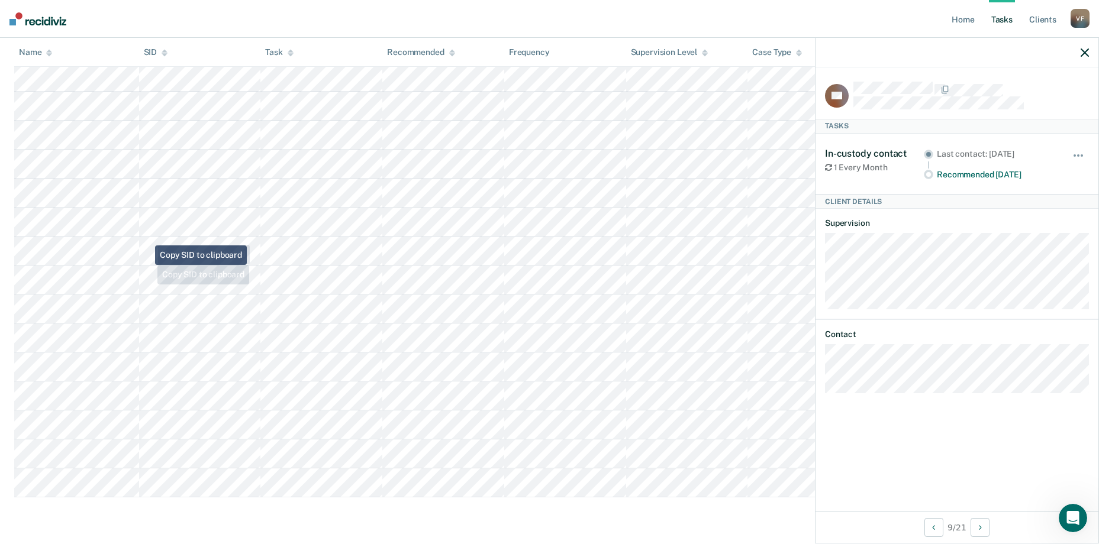
scroll to position [379, 0]
click at [1082, 151] on span "button" at bounding box center [1081, 152] width 2 height 2
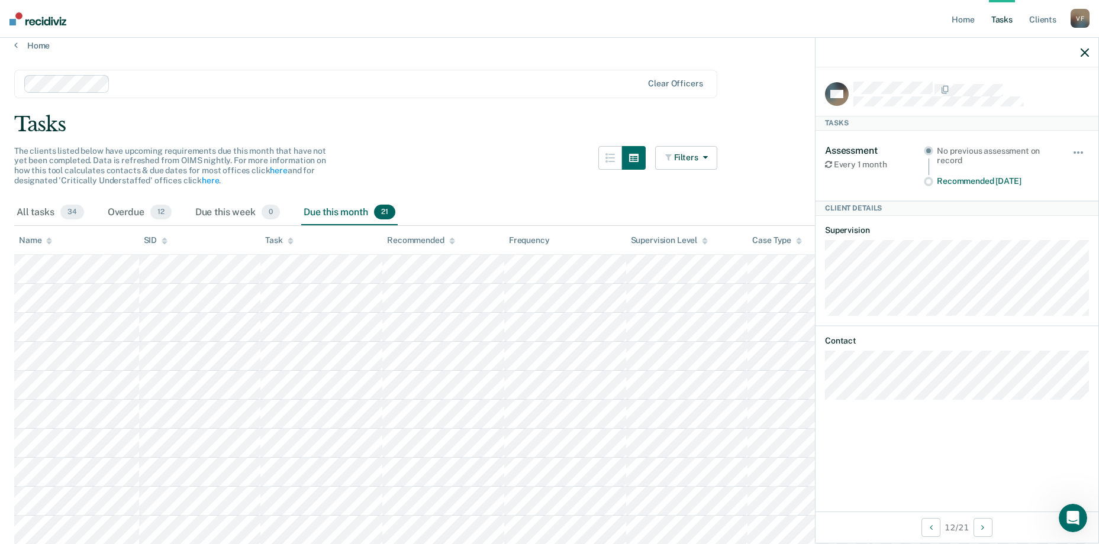
scroll to position [0, 0]
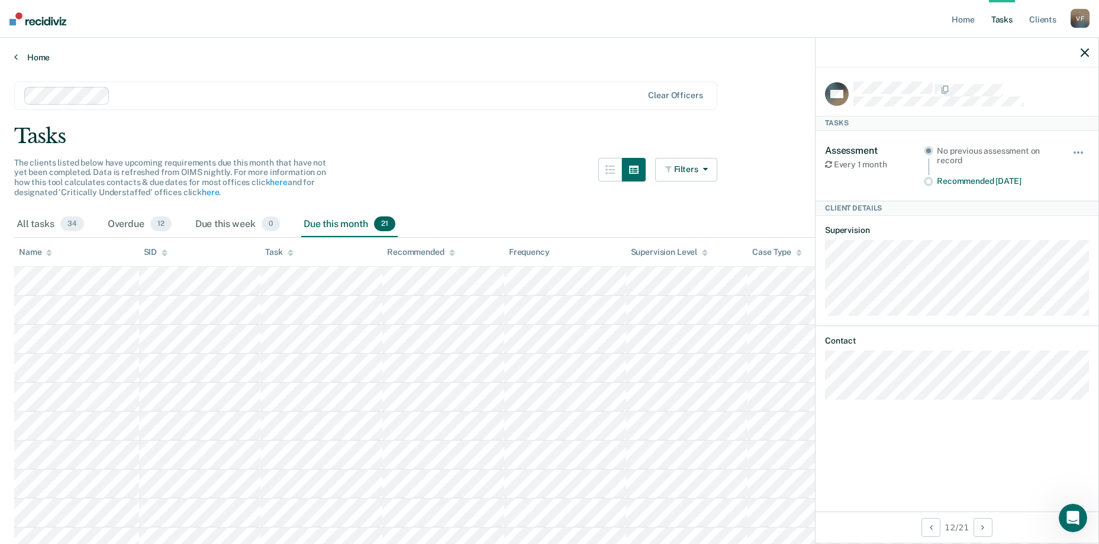
click at [40, 58] on link "Home" at bounding box center [549, 57] width 1070 height 11
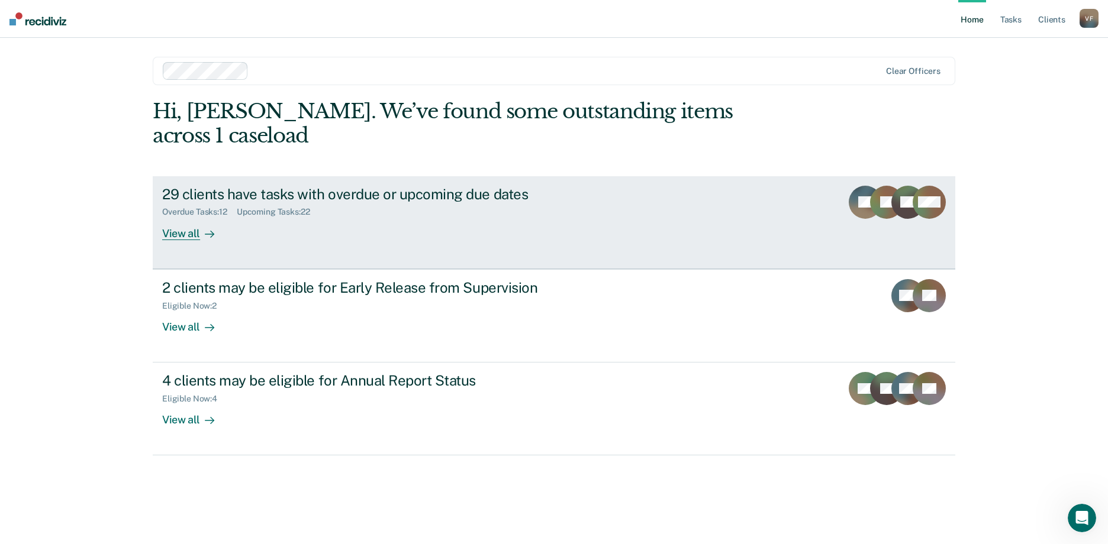
click at [340, 186] on div "29 clients have tasks with overdue or upcoming due dates" at bounding box center [369, 194] width 415 height 17
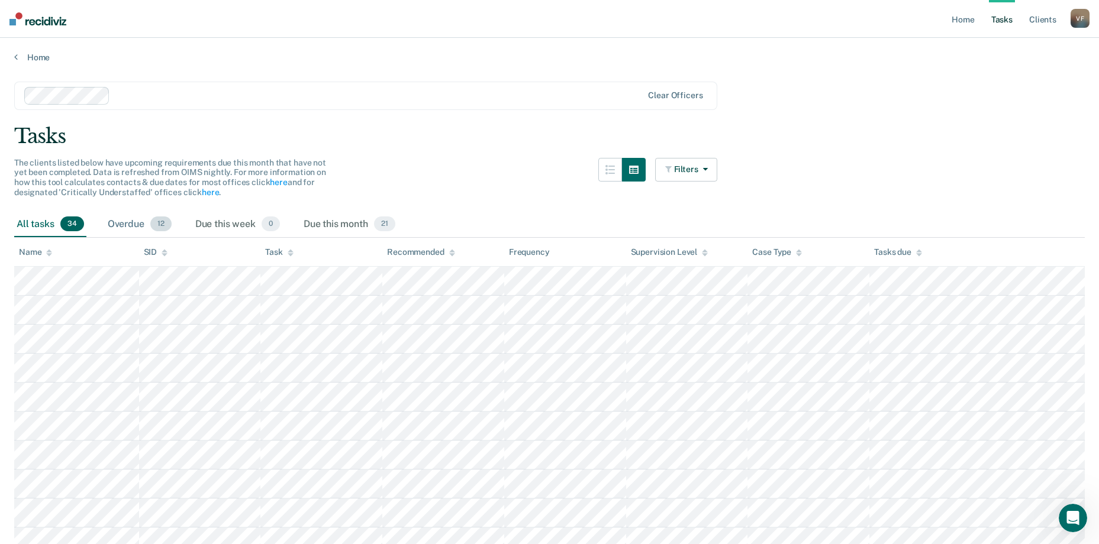
click at [122, 228] on div "Overdue 12" at bounding box center [139, 225] width 69 height 26
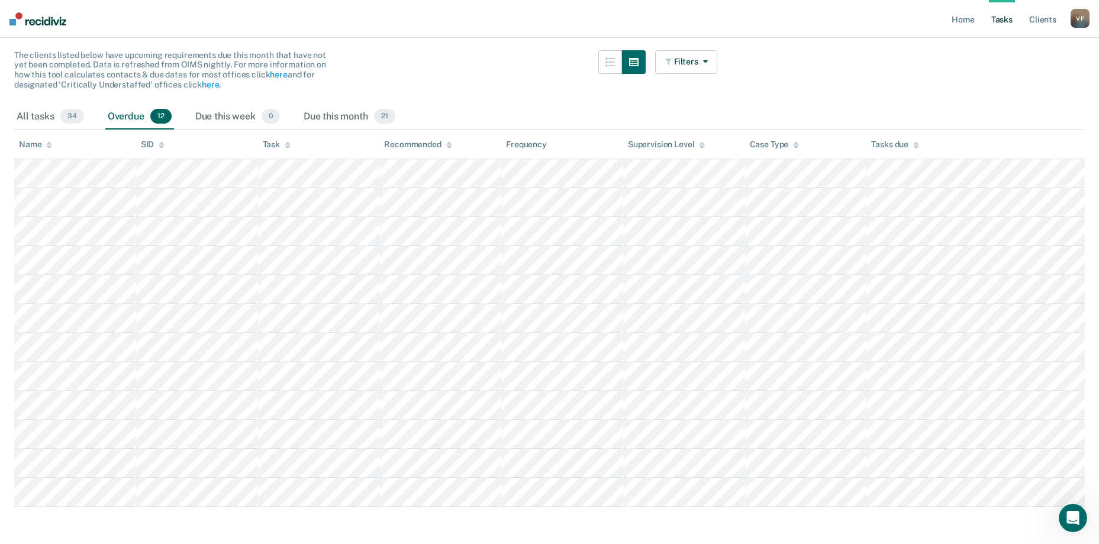
scroll to position [118, 0]
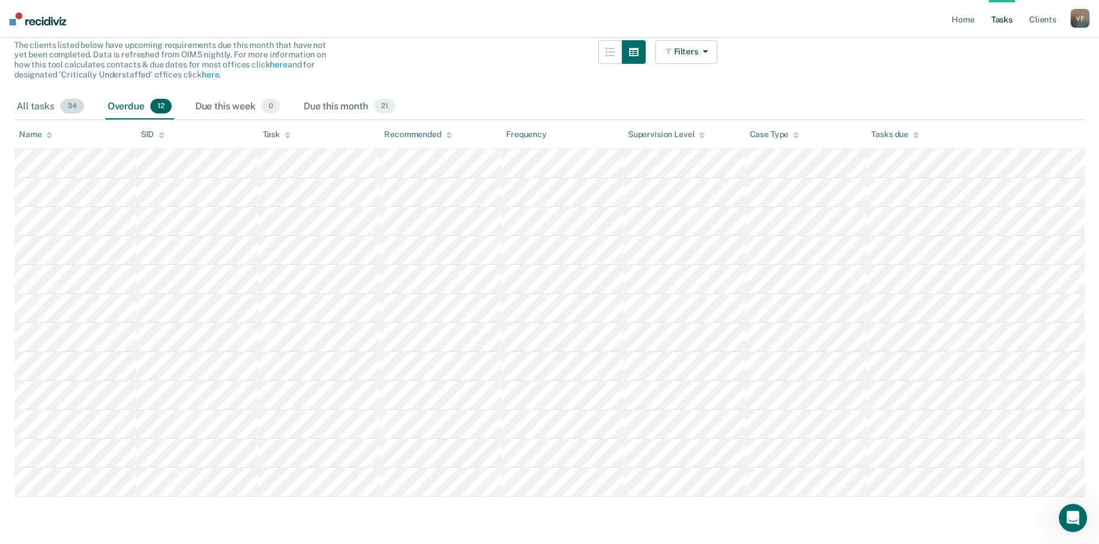
click at [46, 111] on div "All tasks 34" at bounding box center [50, 107] width 72 height 26
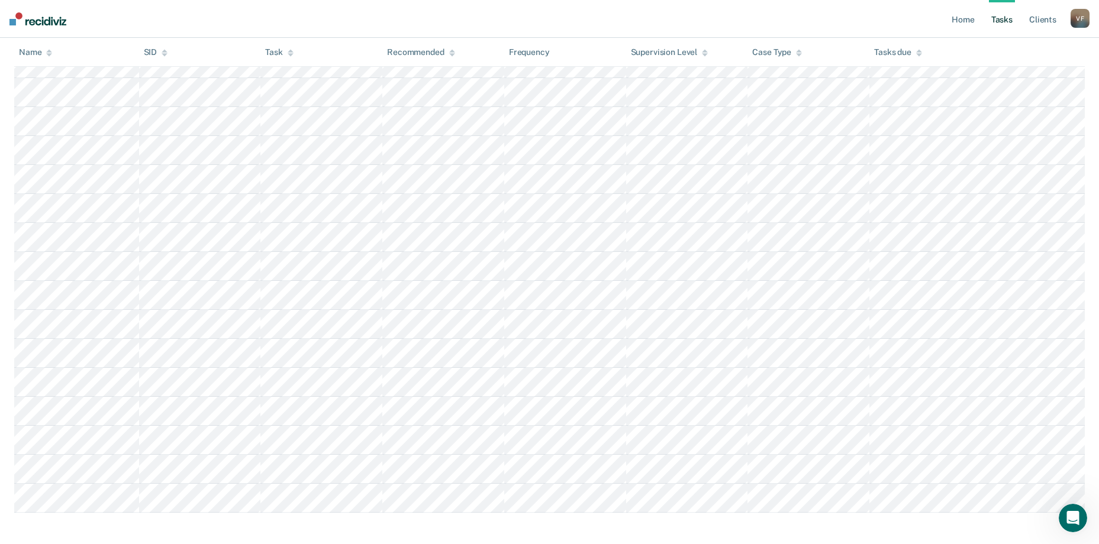
scroll to position [756, 0]
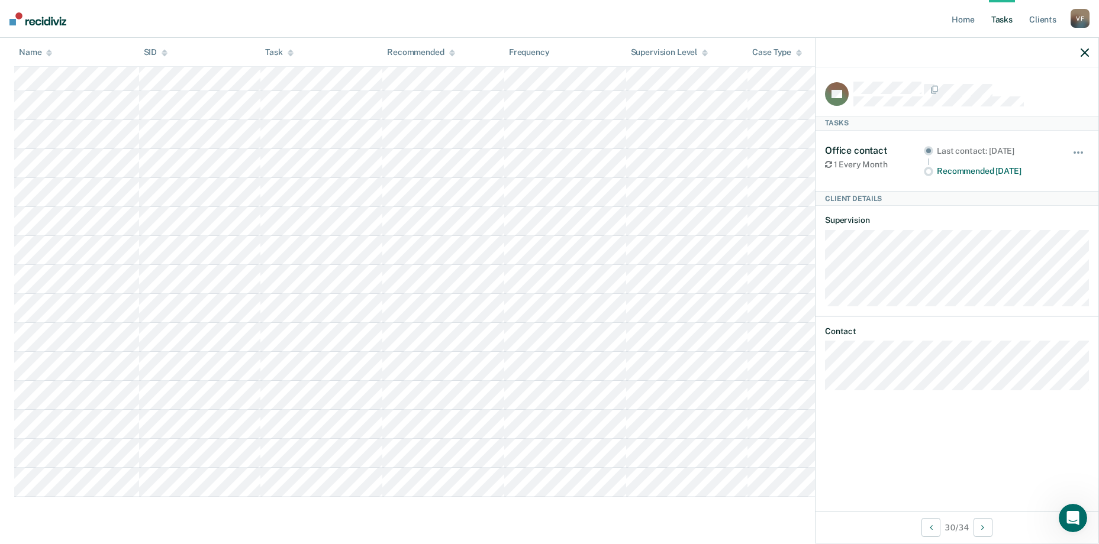
click at [586, 24] on nav "Home Tasks Client s [PERSON_NAME] V F Profile How it works Log Out" at bounding box center [549, 19] width 1099 height 38
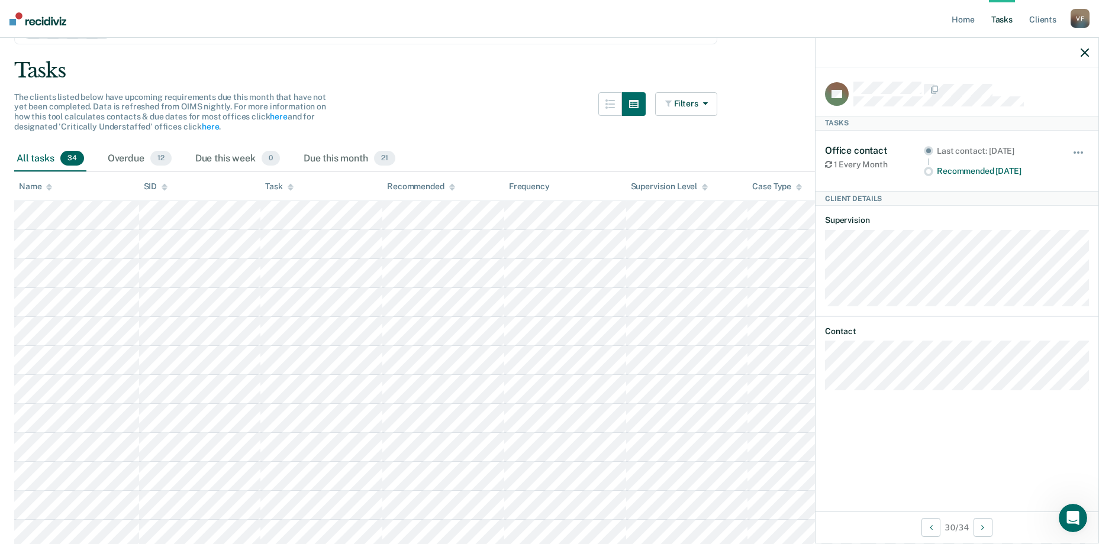
scroll to position [0, 0]
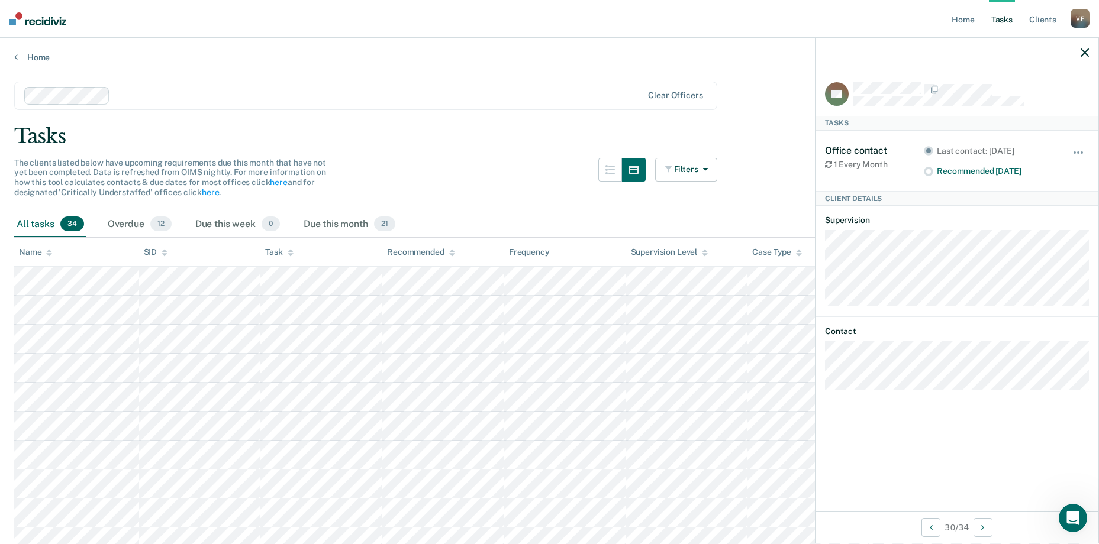
drag, startPoint x: 311, startPoint y: 104, endPoint x: 289, endPoint y: 109, distance: 22.5
click at [311, 104] on div at bounding box center [333, 96] width 619 height 18
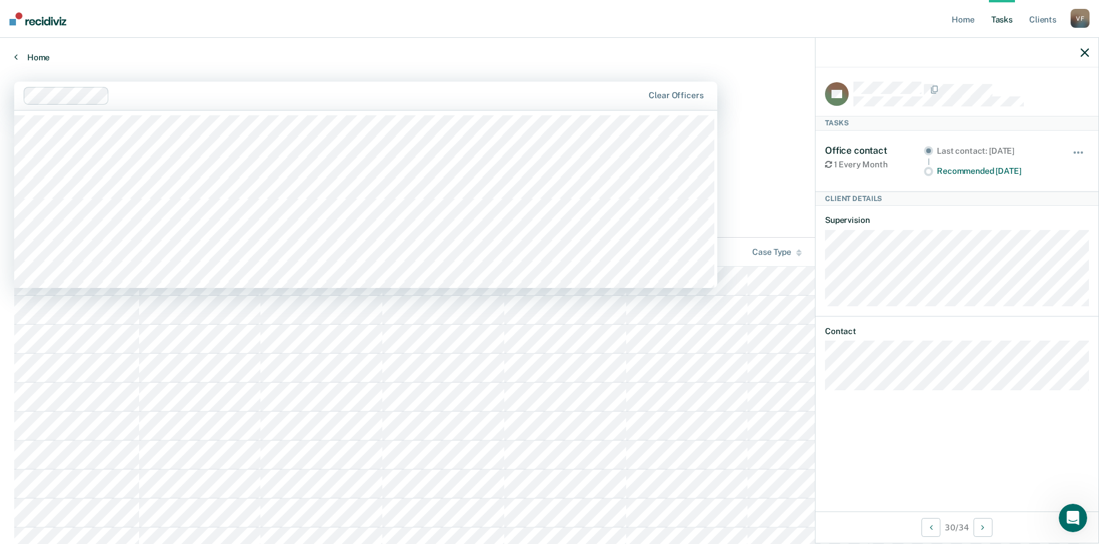
click at [704, 53] on link "Home" at bounding box center [549, 57] width 1070 height 11
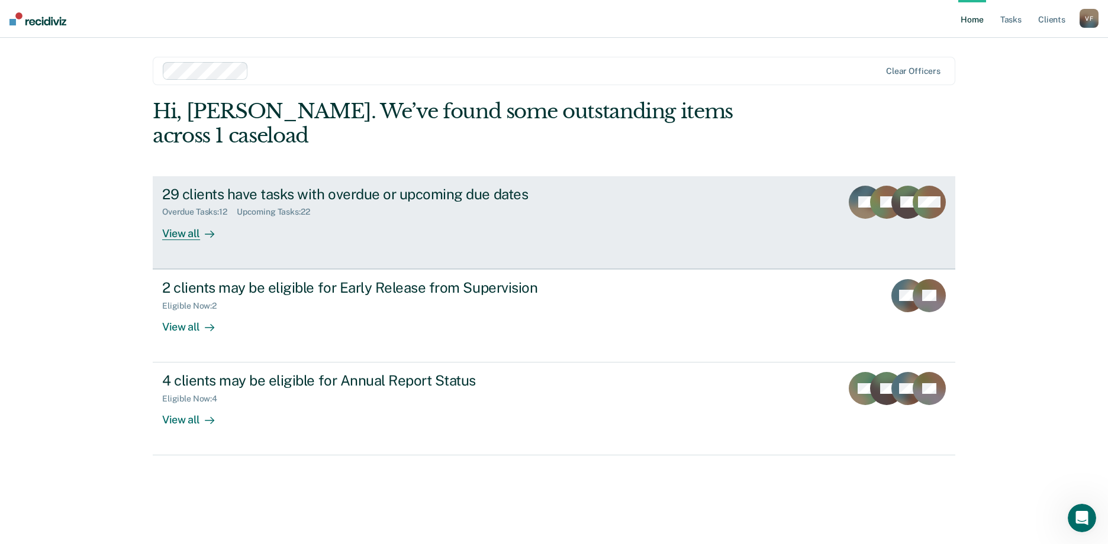
click at [309, 186] on div "29 clients have tasks with overdue or upcoming due dates" at bounding box center [369, 194] width 415 height 17
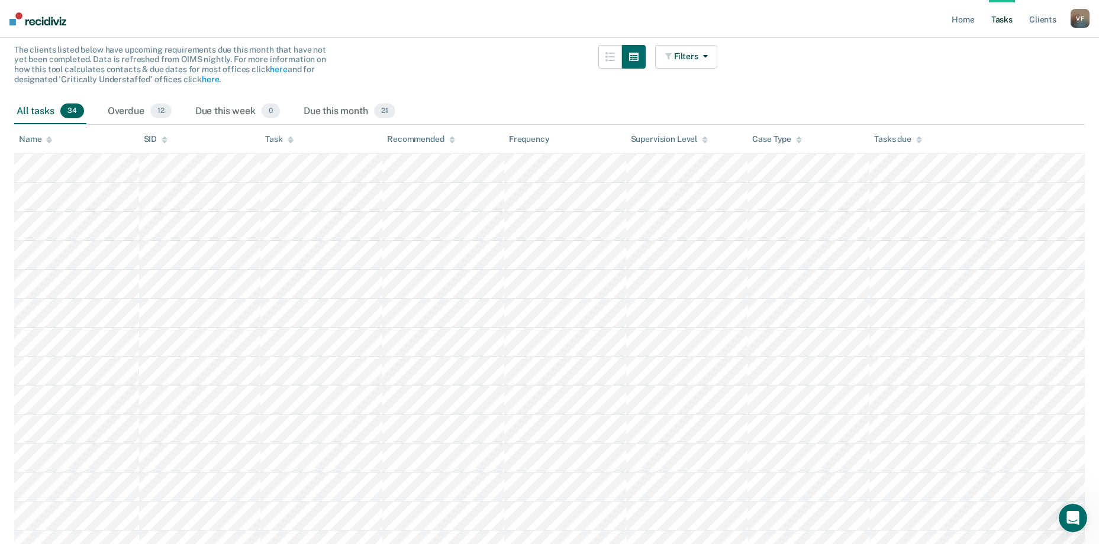
scroll to position [118, 0]
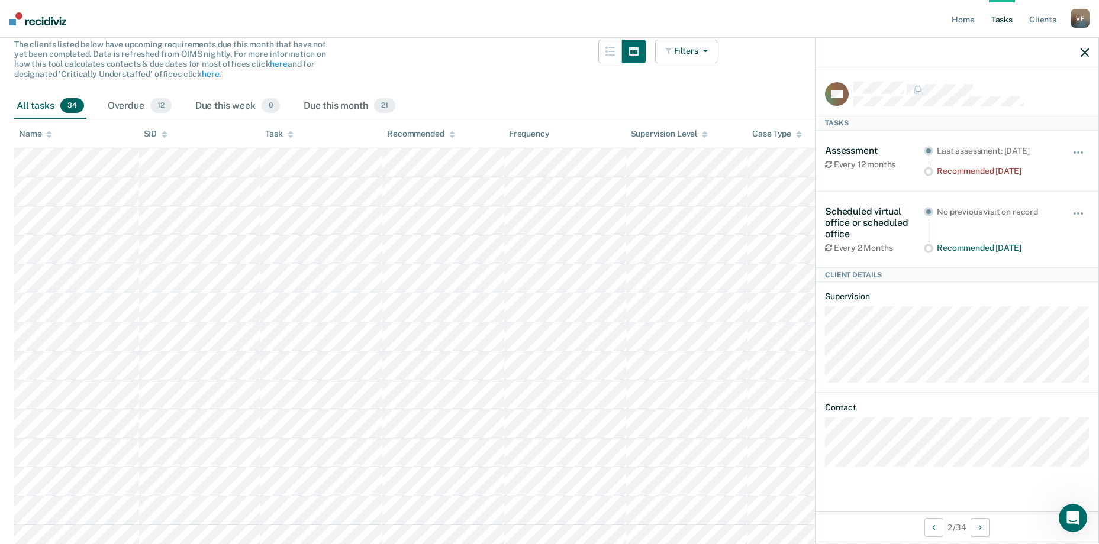
click at [506, 85] on div "The clients listed below have upcoming requirements due this month that have no…" at bounding box center [365, 67] width 703 height 54
click at [1086, 50] on icon "button" at bounding box center [1084, 53] width 8 height 8
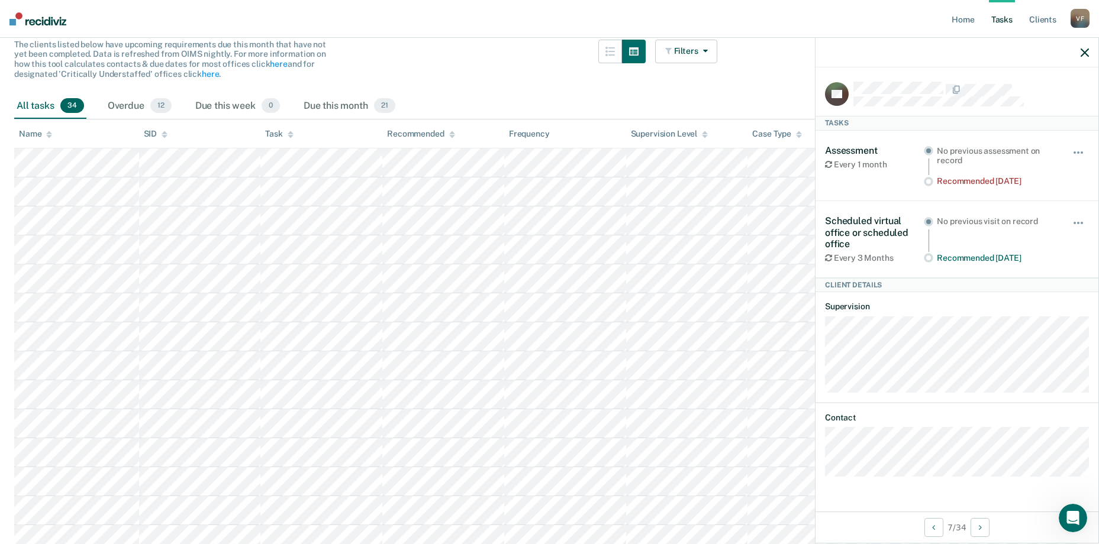
click at [1080, 54] on icon "button" at bounding box center [1084, 53] width 8 height 8
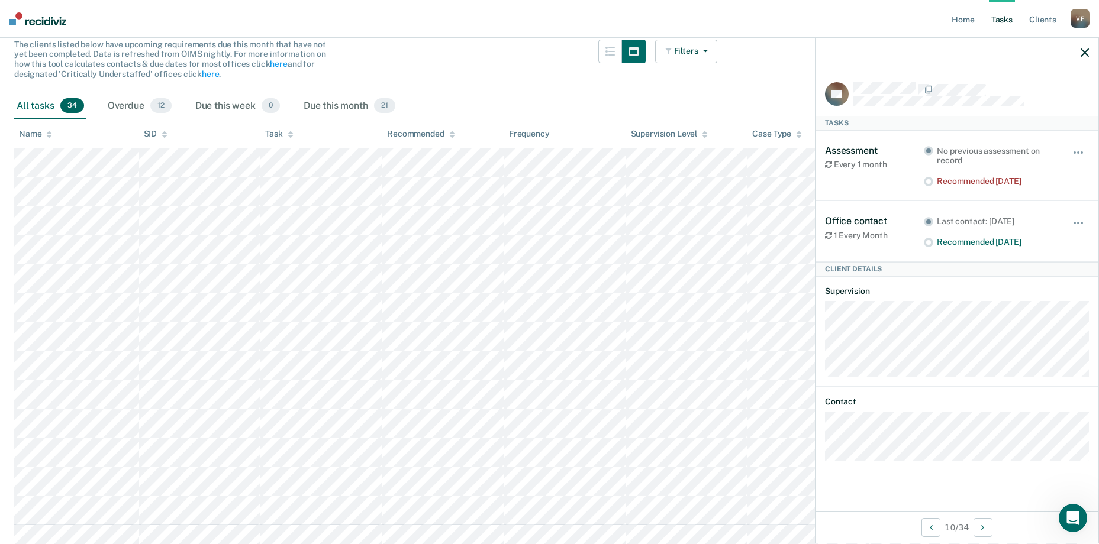
click at [1090, 55] on div at bounding box center [956, 53] width 283 height 30
click at [1080, 56] on icon "button" at bounding box center [1084, 53] width 8 height 8
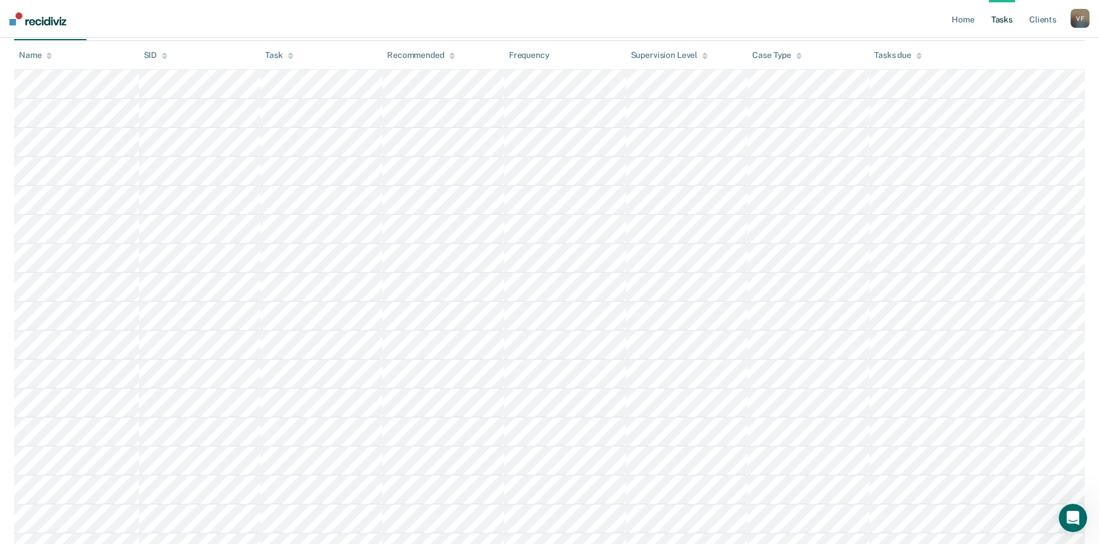
scroll to position [296, 0]
